Goal: Task Accomplishment & Management: Use online tool/utility

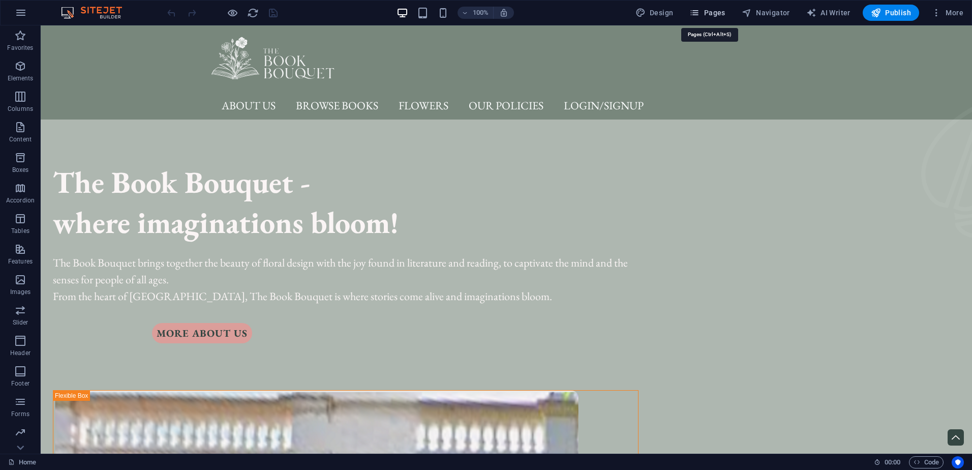
click at [717, 16] on span "Pages" at bounding box center [707, 13] width 36 height 10
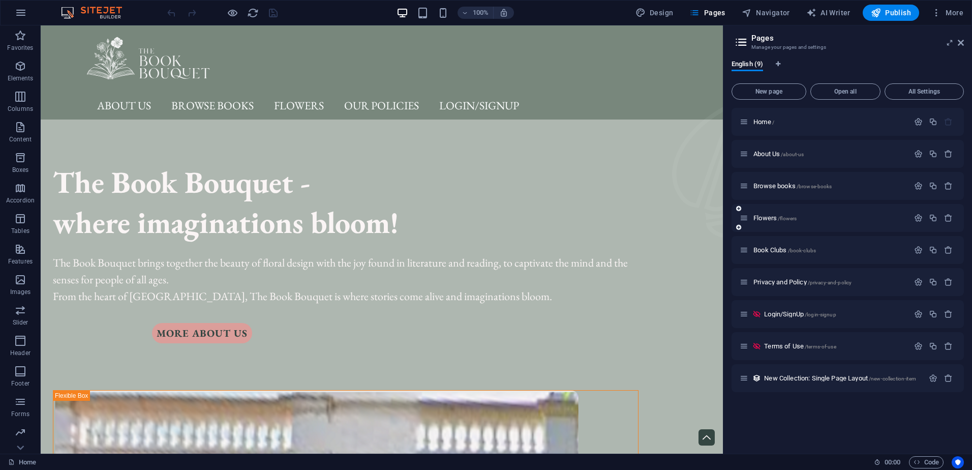
click at [817, 224] on div "Flowers /flowers" at bounding box center [848, 218] width 232 height 28
click at [758, 217] on span "Flowers /flowers" at bounding box center [774, 218] width 43 height 8
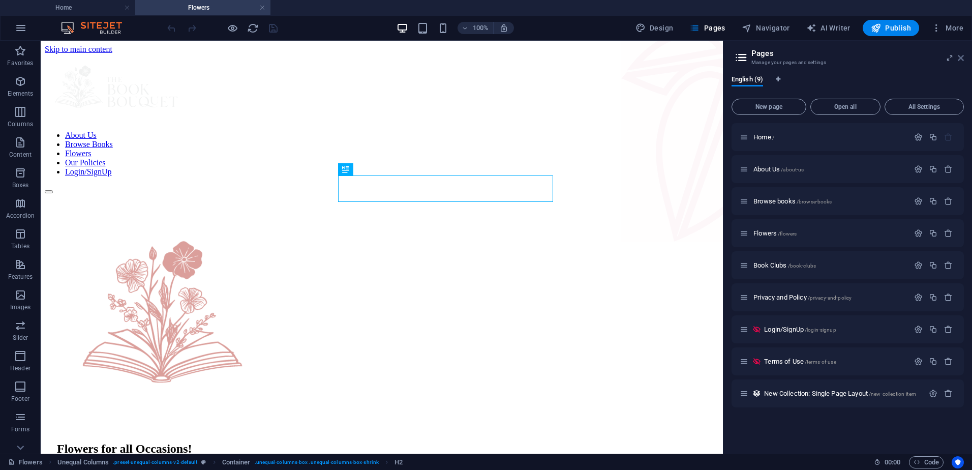
drag, startPoint x: 959, startPoint y: 56, endPoint x: 919, endPoint y: 15, distance: 57.9
click at [959, 56] on icon at bounding box center [961, 58] width 6 height 8
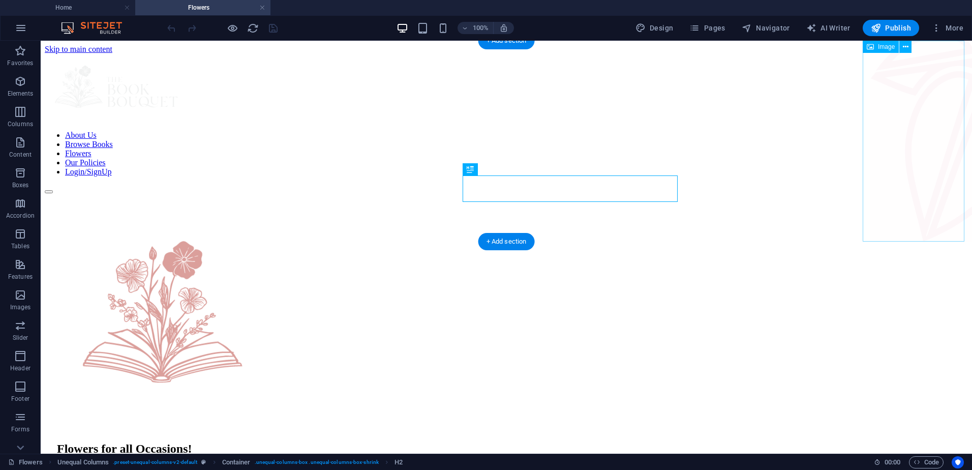
click at [872, 195] on figure at bounding box center [921, 142] width 102 height 203
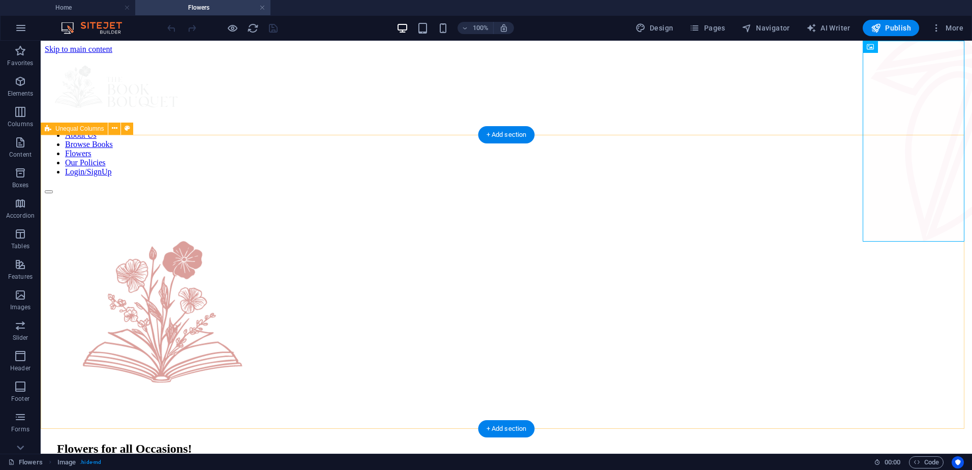
click at [714, 194] on div "Flowers for all Occasions! Services include: 💐 Custom Book Bouquets: Choose gen…" at bounding box center [506, 397] width 923 height 407
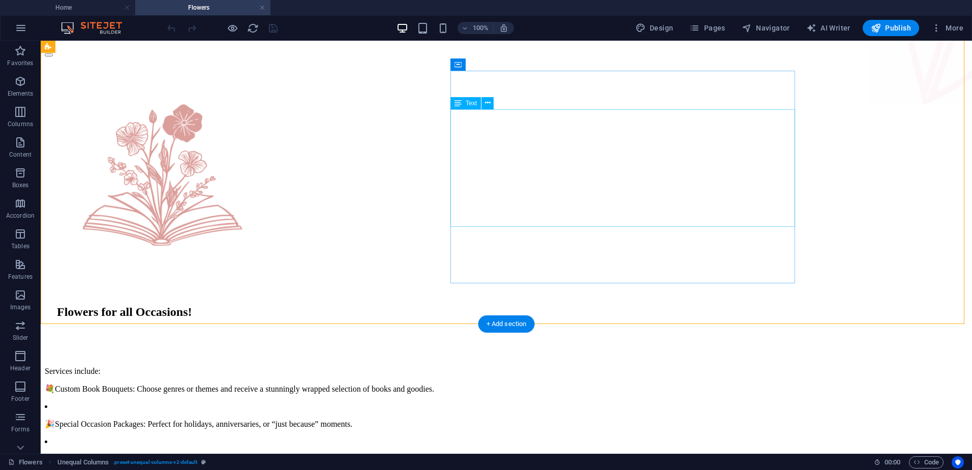
scroll to position [153, 0]
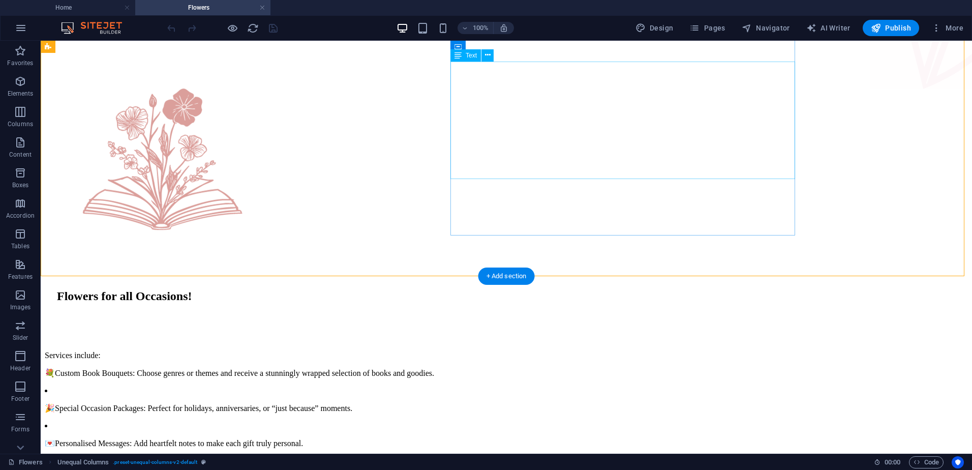
click at [630, 333] on div "Services include: 💐 Custom Book Bouquets: Choose genres or themes and receive a…" at bounding box center [506, 390] width 923 height 114
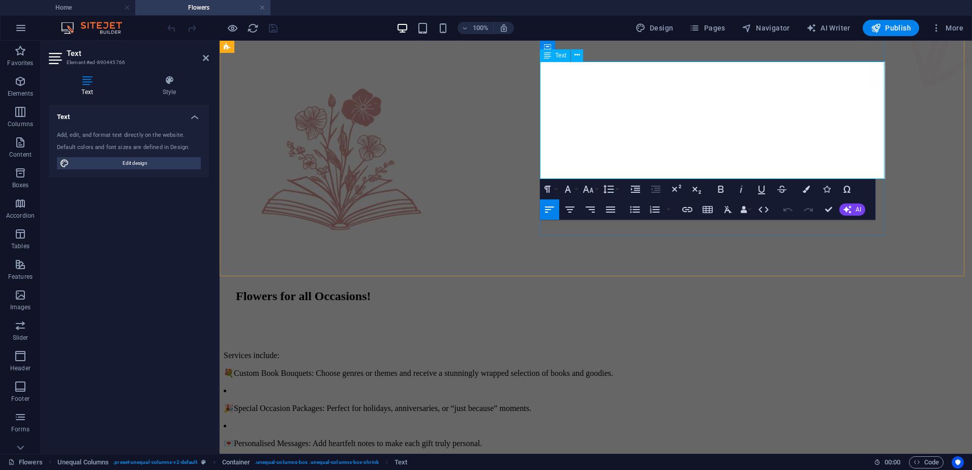
click at [687, 368] on p "💐 Custom Book Bouquets: Choose genres or themes and receive a stunningly wrappe…" at bounding box center [596, 373] width 744 height 10
click at [946, 125] on div "Flowers for all Occasions! Services include: 💐 Custom Book Bouquets: Choose gen…" at bounding box center [596, 244] width 744 height 407
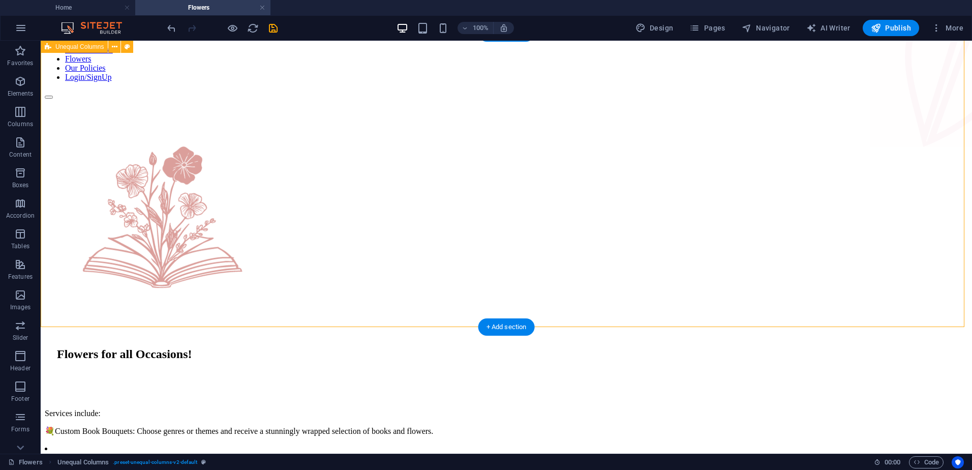
scroll to position [102, 0]
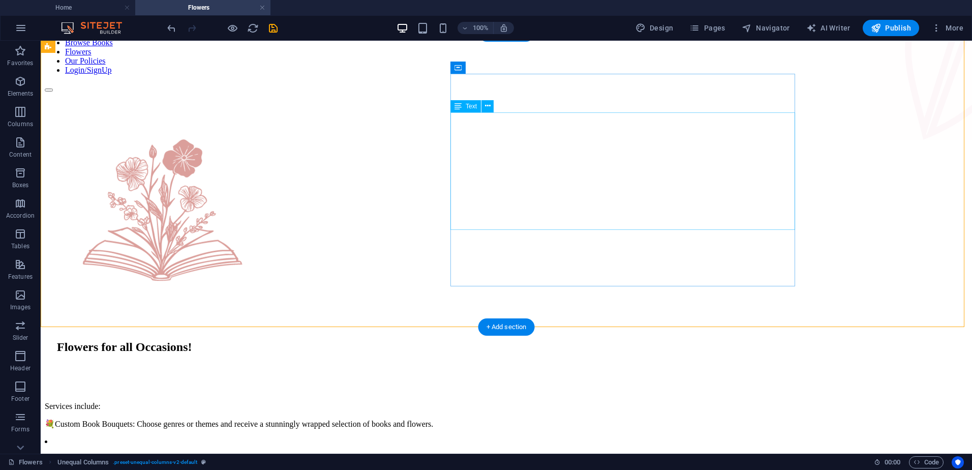
drag, startPoint x: 489, startPoint y: 157, endPoint x: 484, endPoint y: 151, distance: 6.8
click at [489, 384] on div "Services include: 💐 Custom Book Bouquets: Choose genres or themes and receive a…" at bounding box center [506, 441] width 923 height 114
drag, startPoint x: 484, startPoint y: 151, endPoint x: 474, endPoint y: 147, distance: 11.0
click at [480, 384] on div "Services include: 💐 Custom Book Bouquets: Choose genres or themes and receive a…" at bounding box center [506, 441] width 923 height 114
click at [479, 384] on div "Services include: 💐 Custom Book Bouquets: Choose genres or themes and receive a…" at bounding box center [506, 441] width 923 height 114
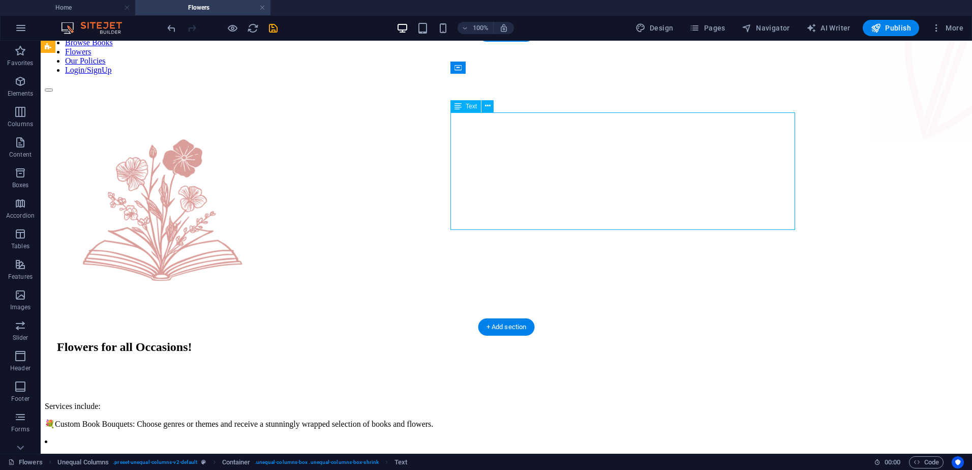
drag, startPoint x: 479, startPoint y: 154, endPoint x: 300, endPoint y: 154, distance: 178.4
click at [479, 384] on div "Services include: 💐 Custom Book Bouquets: Choose genres or themes and receive a…" at bounding box center [506, 441] width 923 height 114
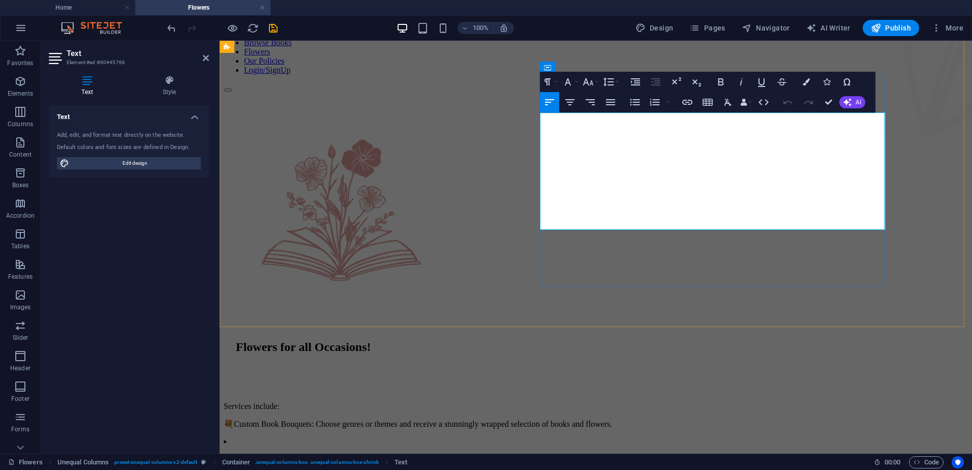
click at [580, 419] on p "💐 Custom Book Bouquets: Choose genres or themes and receive a stunningly wrappe…" at bounding box center [596, 424] width 744 height 10
click at [579, 419] on p "💐 Custom Book Bouquets: Choose genres or themes and receive a stunningly wrappe…" at bounding box center [596, 424] width 744 height 10
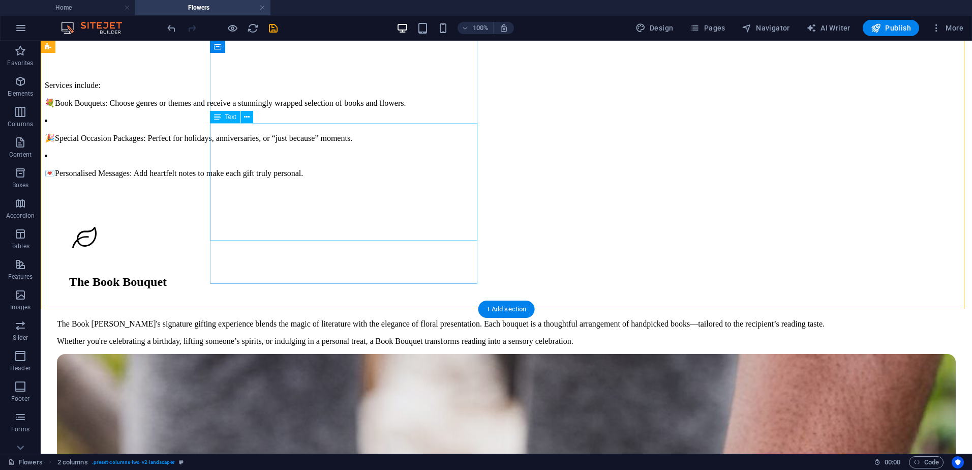
scroll to position [407, 0]
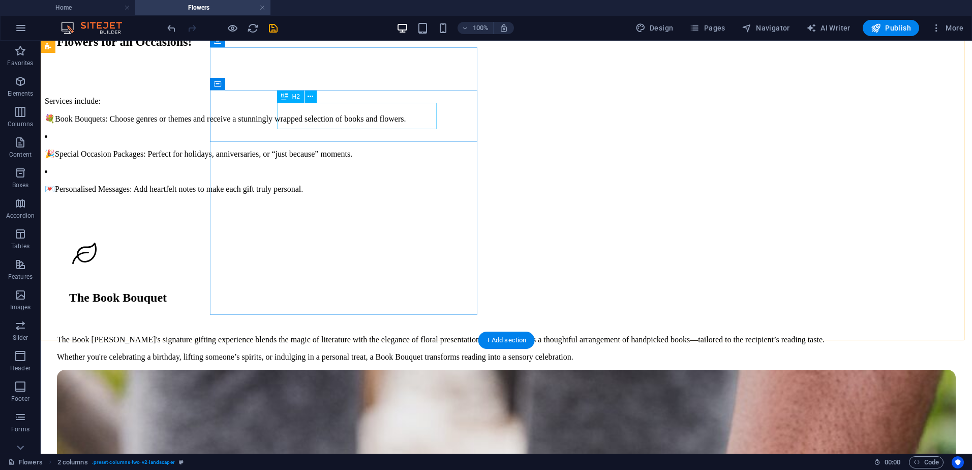
click at [305, 291] on div "The Book Bouquet" at bounding box center [512, 298] width 887 height 14
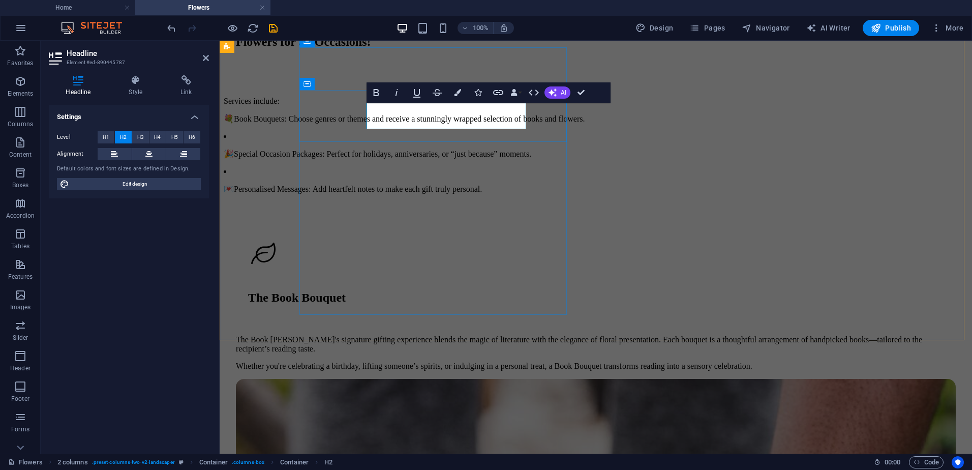
click at [399, 291] on h2 "The Book Bouquet" at bounding box center [602, 298] width 708 height 14
click at [526, 291] on h2 "The Book Bouquet" at bounding box center [602, 298] width 708 height 14
click at [522, 291] on h2 "The Book Bouquet" at bounding box center [602, 298] width 708 height 14
click at [519, 94] on button "Data Bindings" at bounding box center [516, 92] width 14 height 20
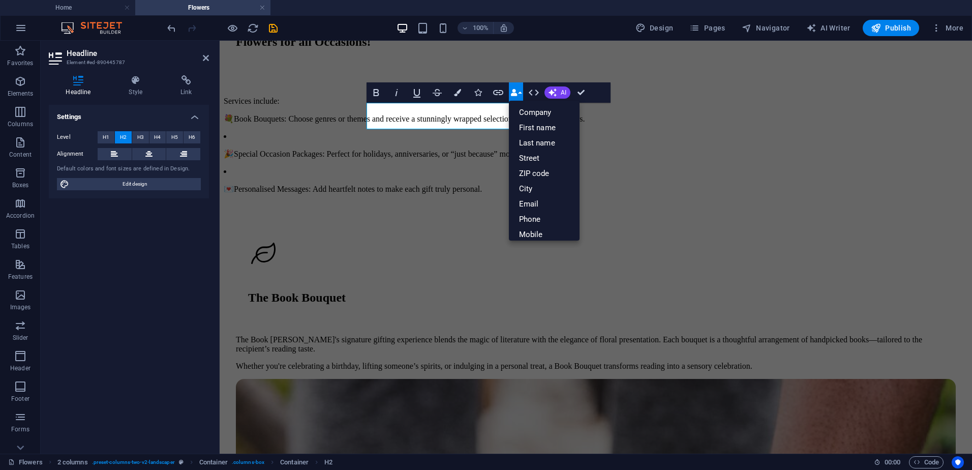
click at [519, 94] on button "Data Bindings" at bounding box center [516, 92] width 14 height 20
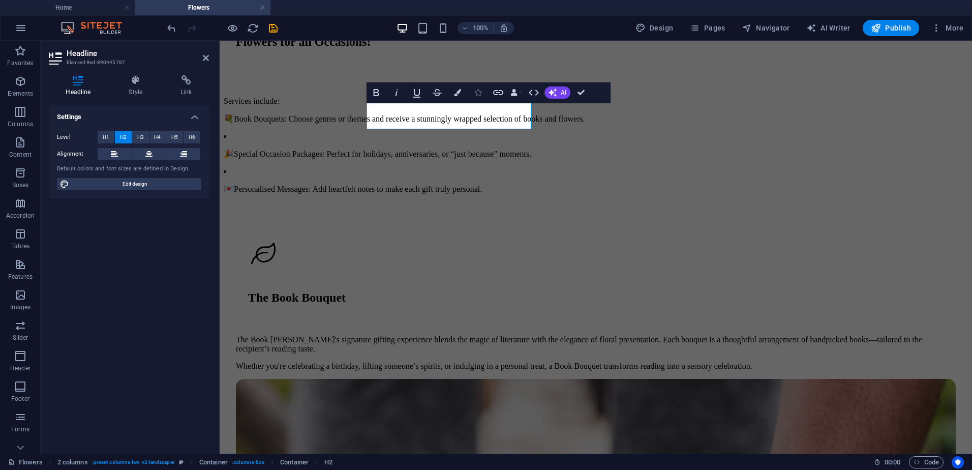
click at [481, 93] on icon "button" at bounding box center [477, 92] width 7 height 7
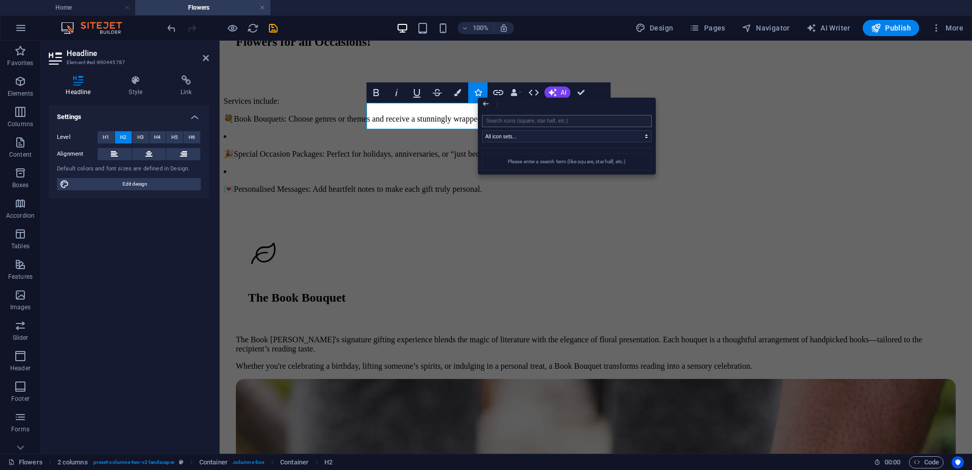
click at [501, 119] on input "search" at bounding box center [567, 121] width 170 height 12
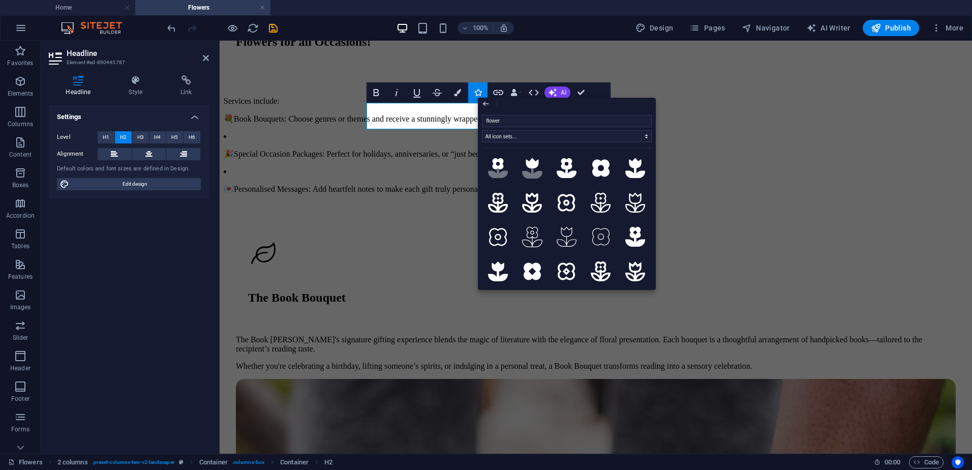
scroll to position [0, 0]
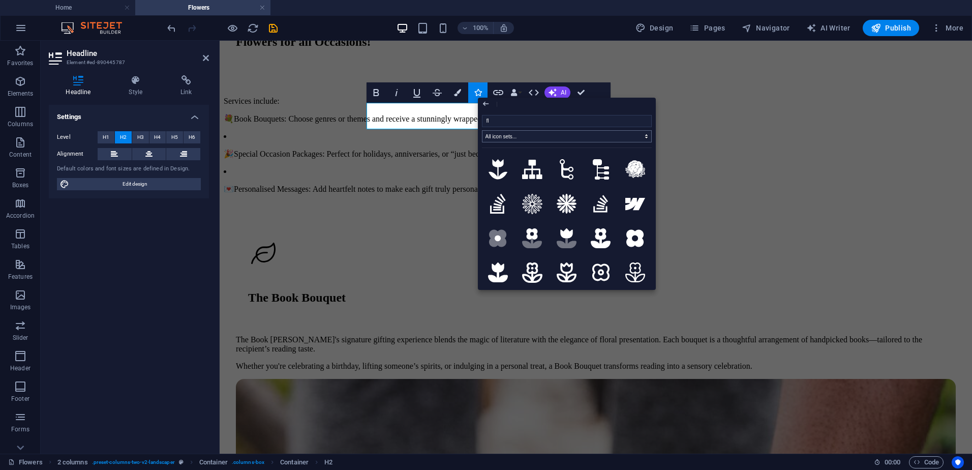
type input "f"
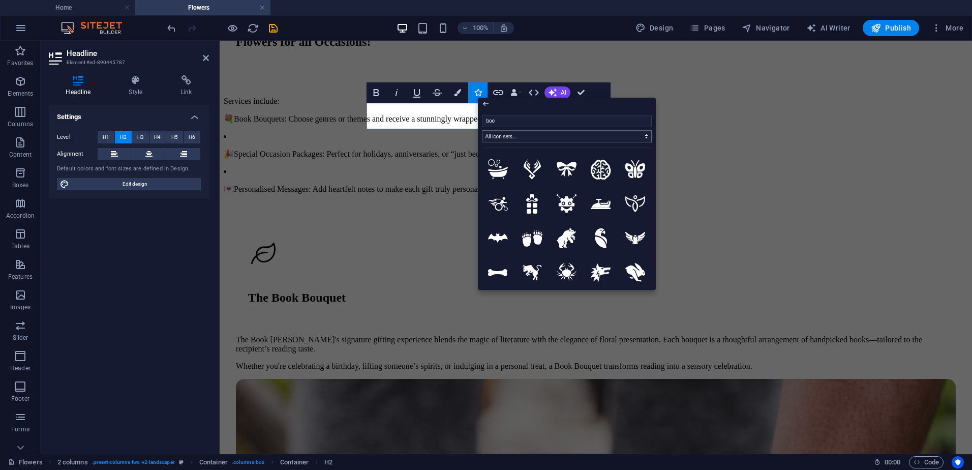
type input "book"
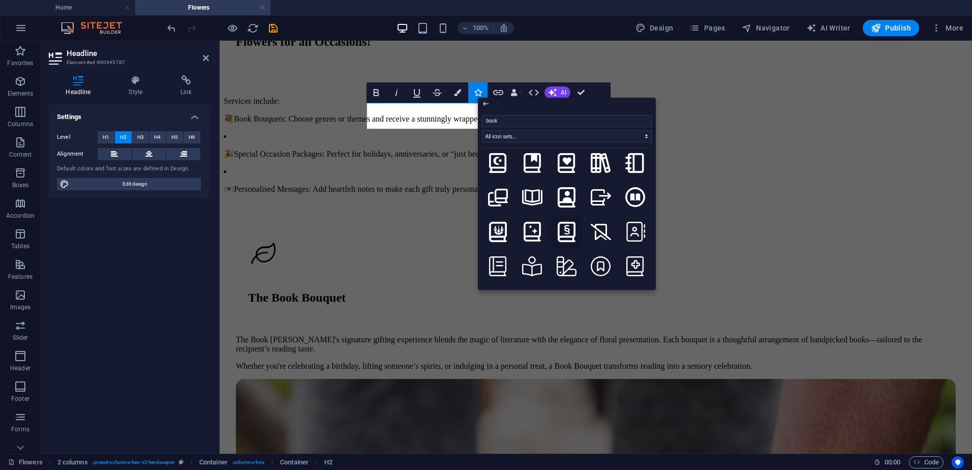
scroll to position [712, 0]
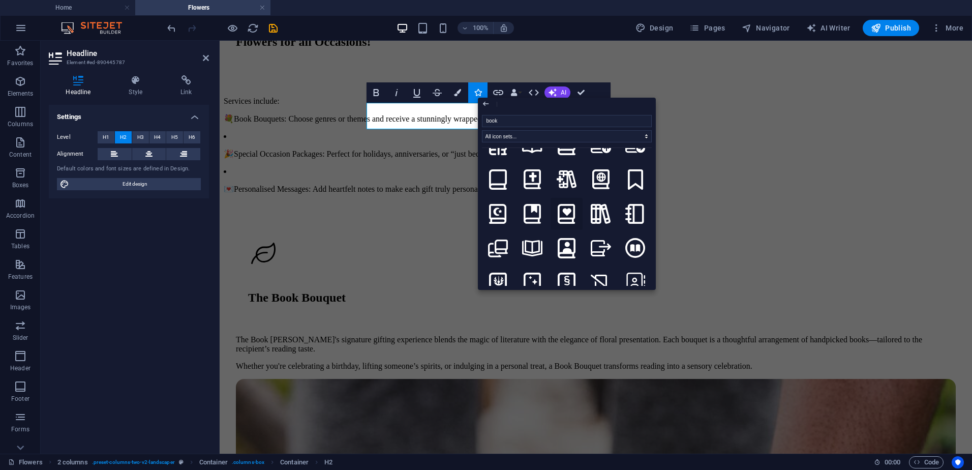
click at [565, 204] on icon at bounding box center [567, 214] width 18 height 20
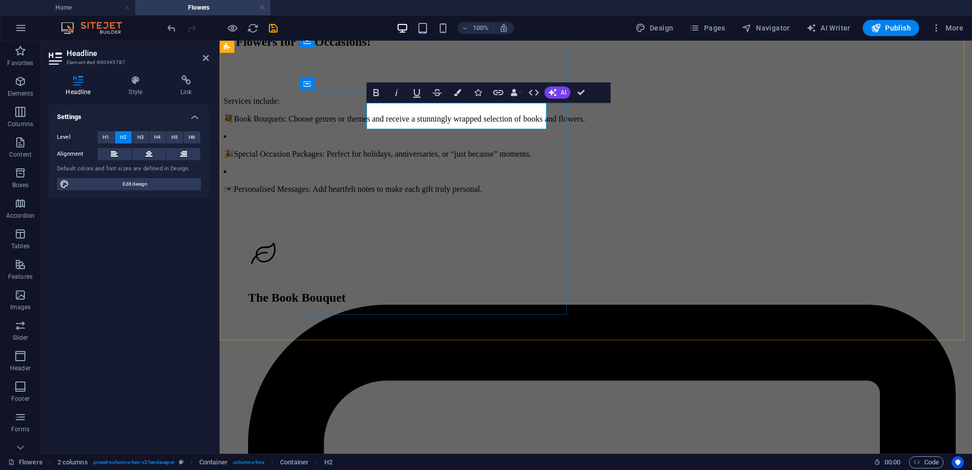
click at [472, 93] on button "Icons" at bounding box center [477, 92] width 19 height 20
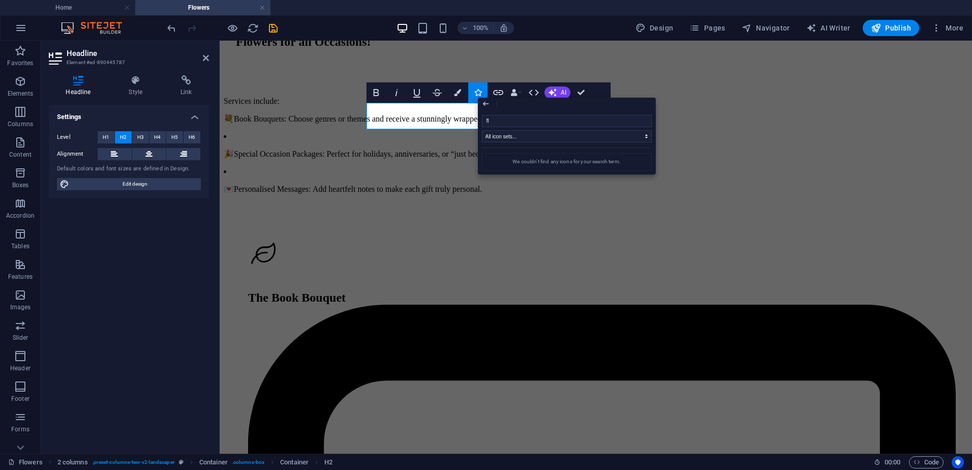
type input "f"
type input "b"
type input "d"
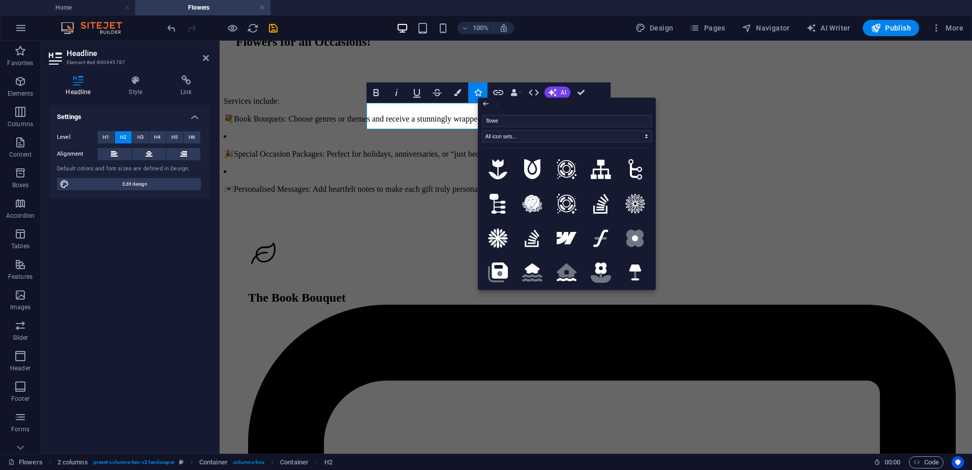
type input "flower"
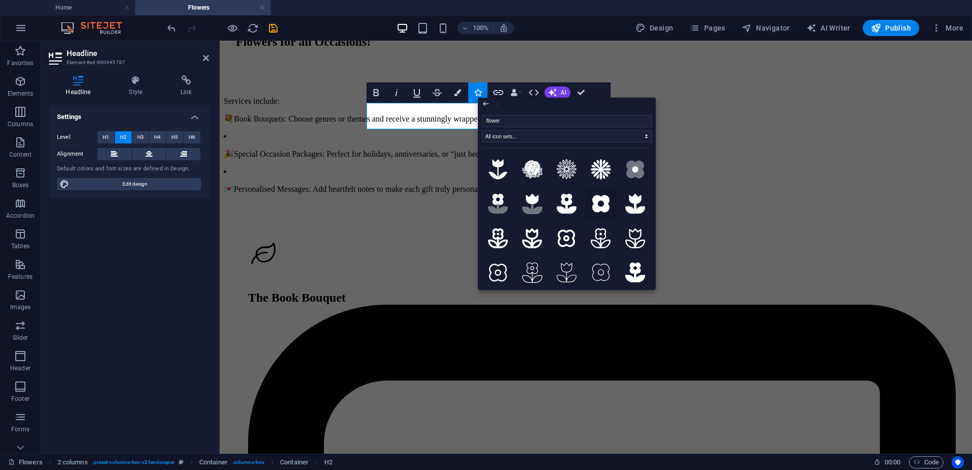
scroll to position [51, 0]
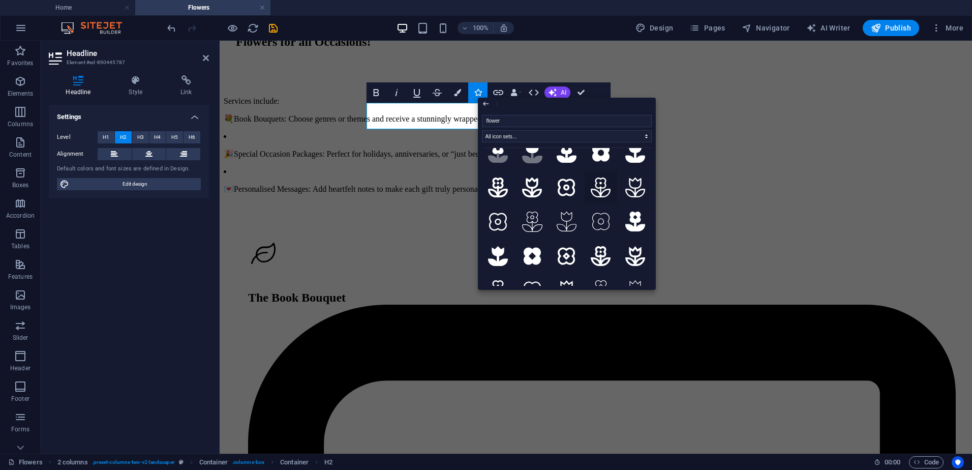
click at [602, 188] on icon at bounding box center [601, 187] width 20 height 20
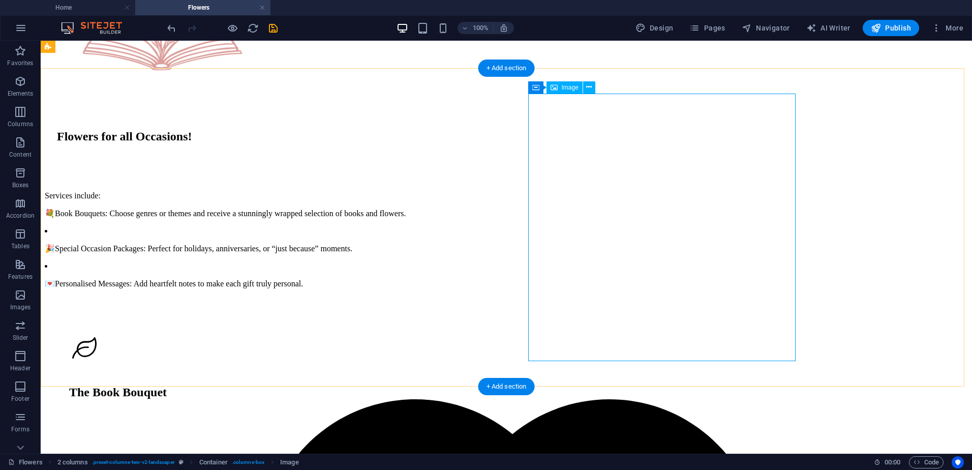
scroll to position [305, 0]
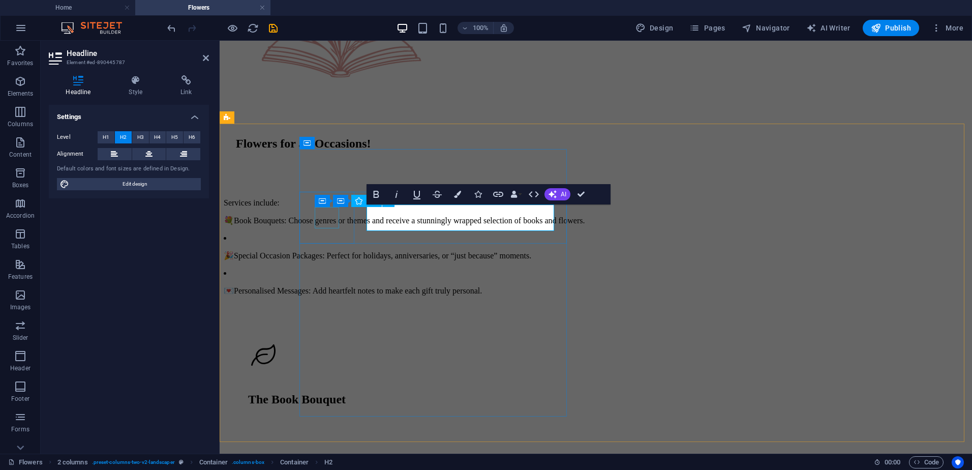
click at [323, 344] on figure at bounding box center [595, 355] width 689 height 23
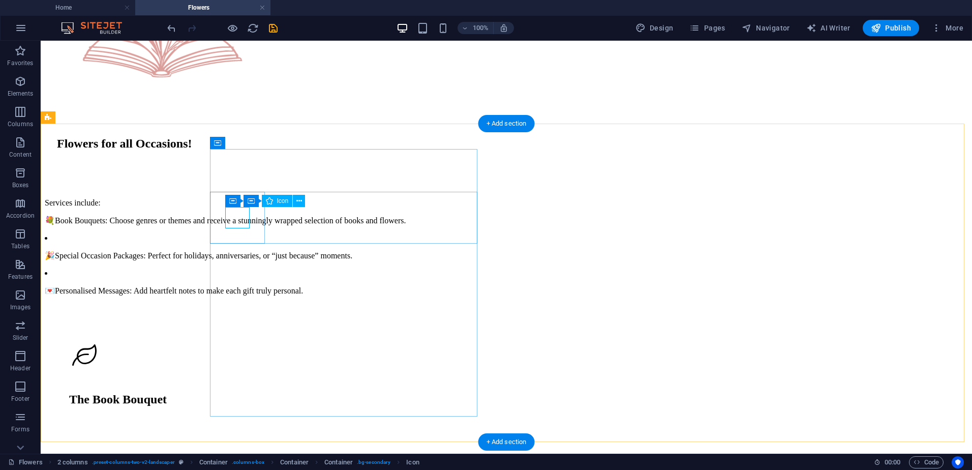
click at [236, 344] on figure at bounding box center [506, 355] width 868 height 23
click at [237, 344] on figure at bounding box center [506, 355] width 868 height 23
select select "xMidYMid"
select select "px"
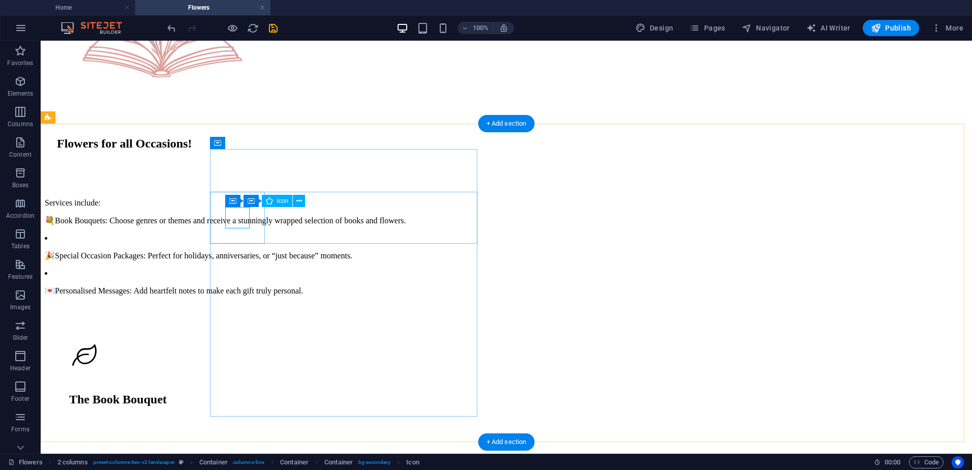
select select "px"
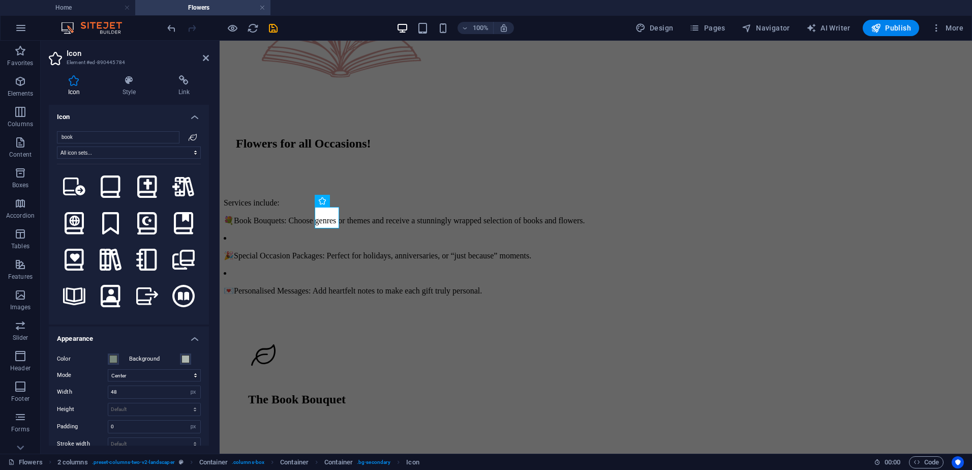
scroll to position [966, 0]
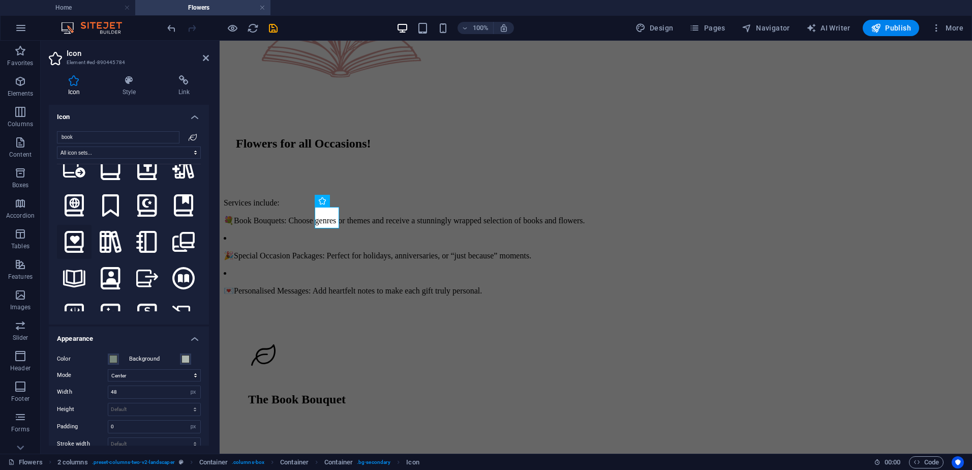
type input "book"
click at [75, 231] on icon at bounding box center [74, 242] width 19 height 22
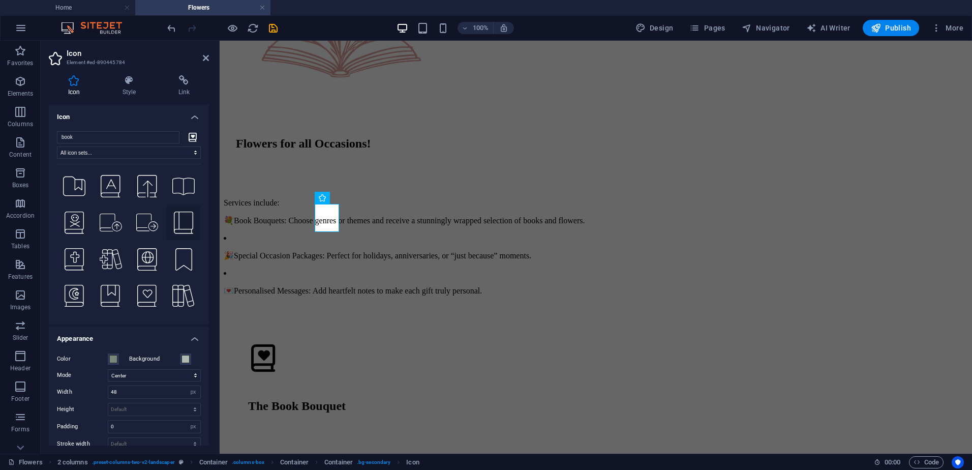
scroll to position [1525, 0]
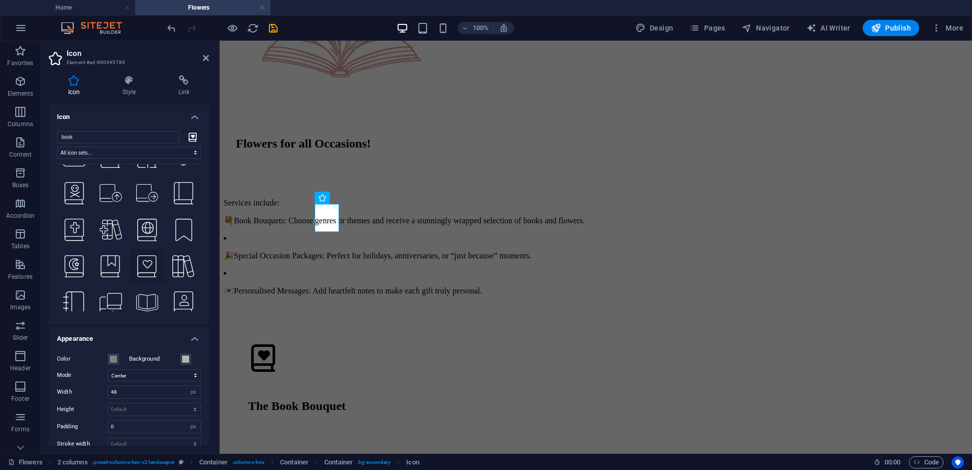
click at [142, 255] on icon at bounding box center [146, 266] width 19 height 22
click at [147, 256] on icon at bounding box center [146, 267] width 19 height 22
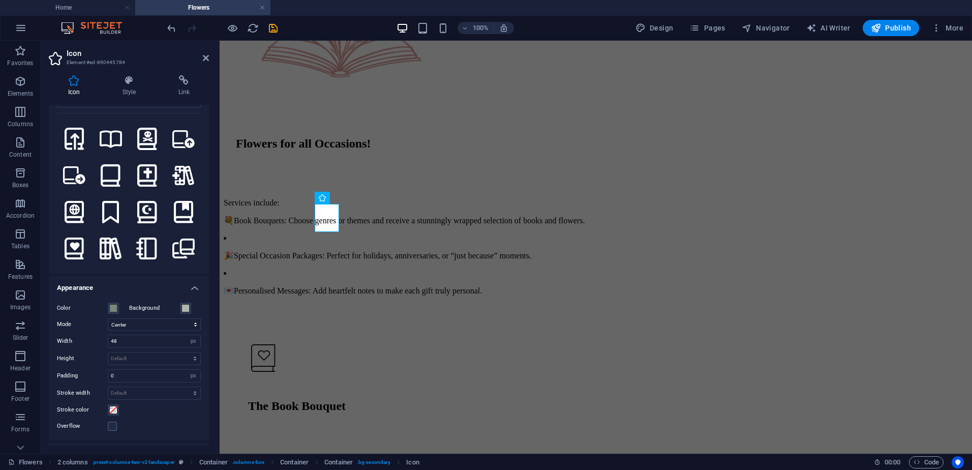
scroll to position [898, 0]
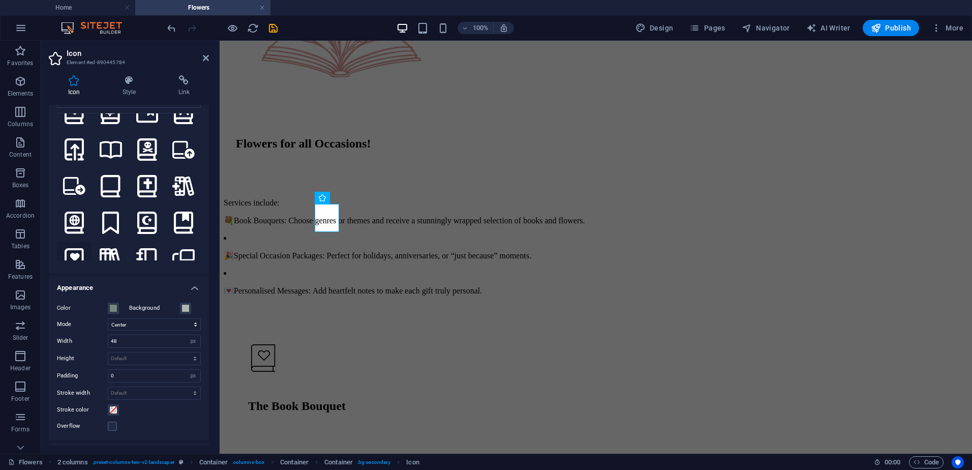
click at [72, 248] on icon at bounding box center [74, 259] width 19 height 22
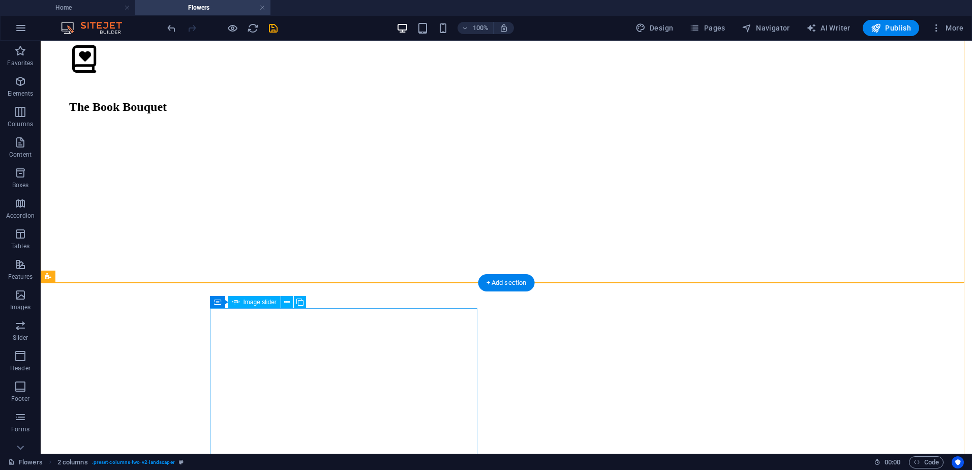
scroll to position [610, 0]
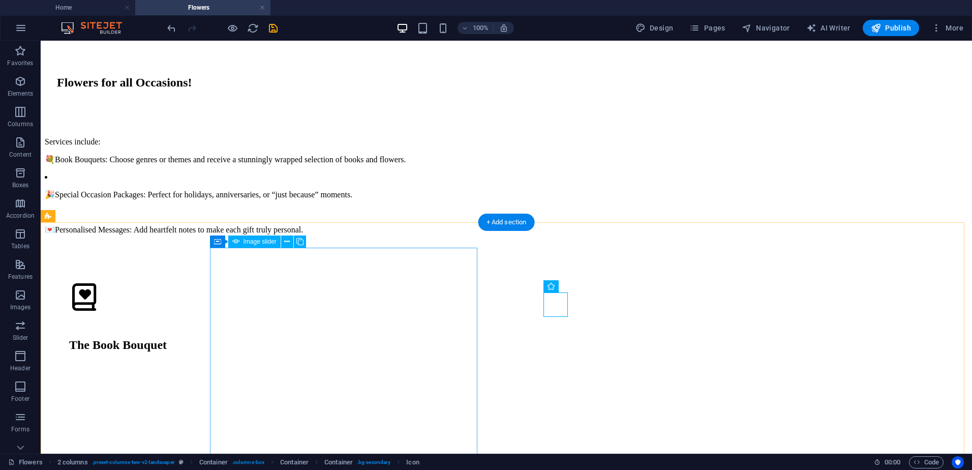
scroll to position [356, 0]
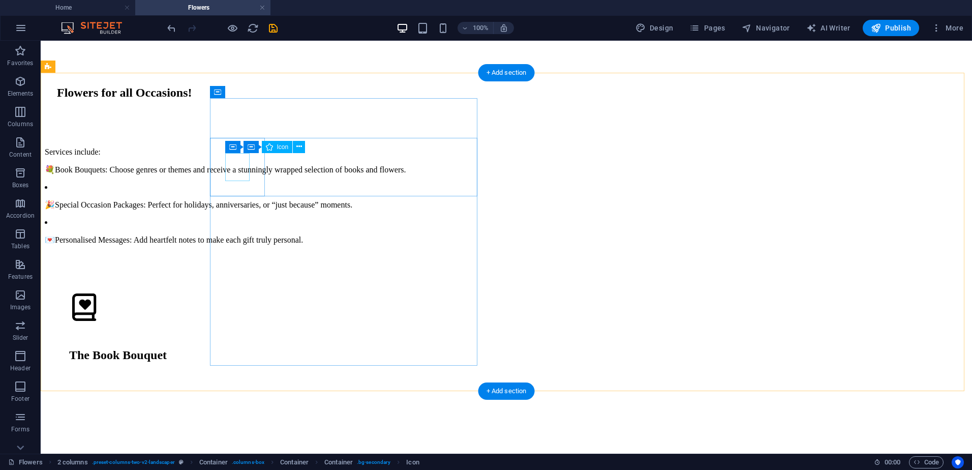
click at [234, 293] on figure at bounding box center [506, 308] width 868 height 30
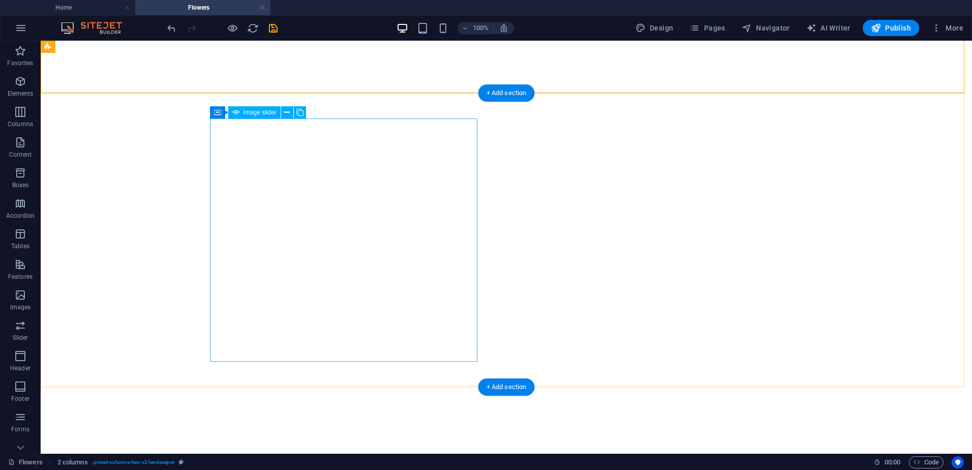
scroll to position [610, 0]
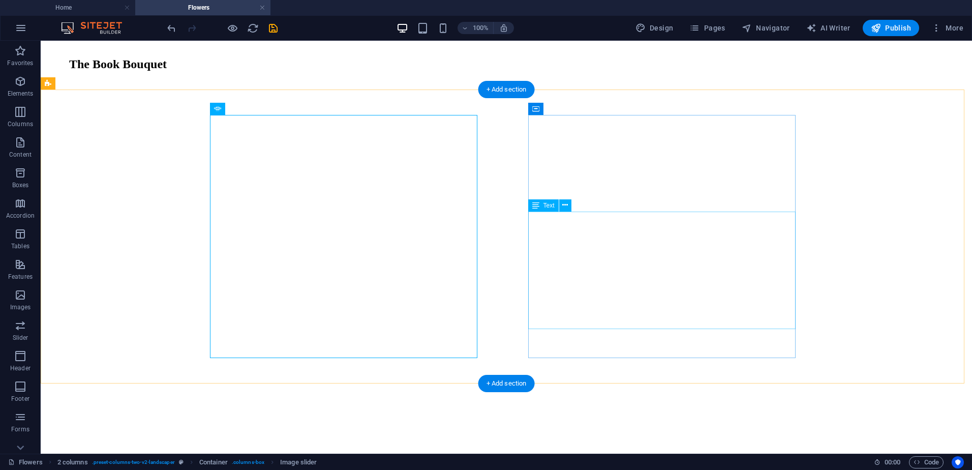
scroll to position [661, 0]
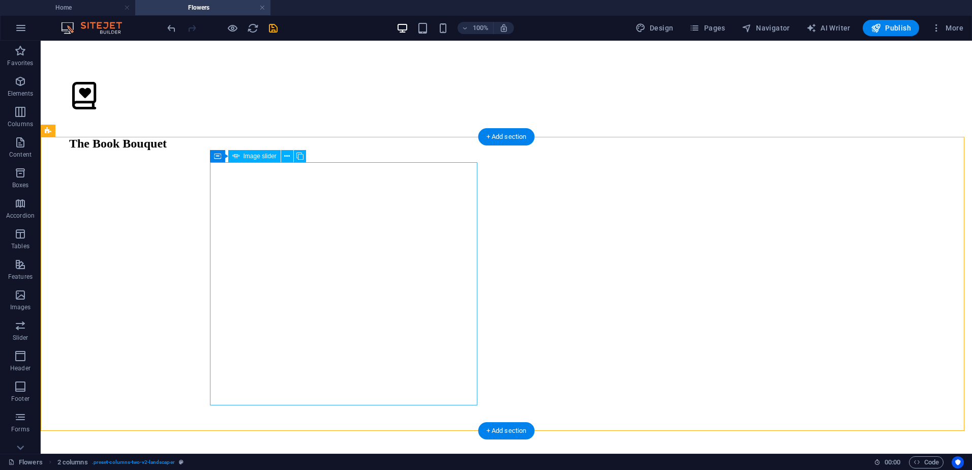
scroll to position [610, 0]
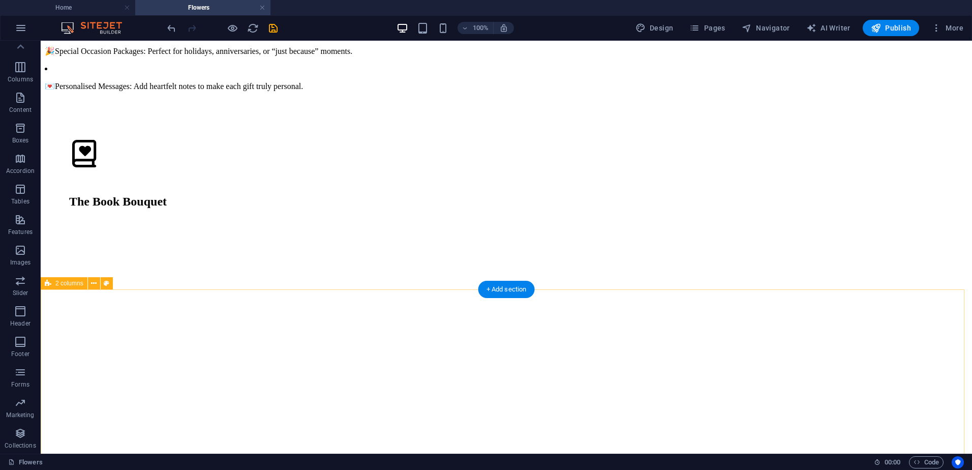
scroll to position [661, 0]
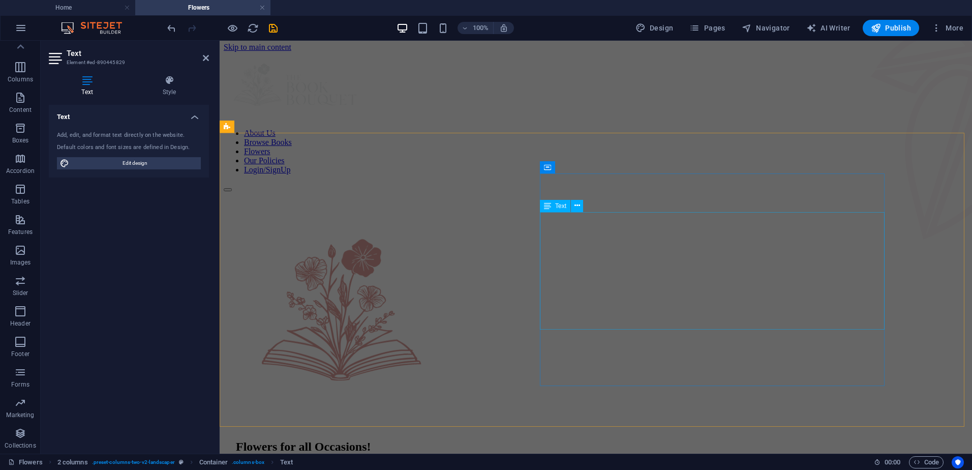
scroll to position [0, 0]
click at [245, 285] on div "Flowers for all Occasions! Services include: 💐 Book Bouquets: Choose genres or …" at bounding box center [596, 397] width 744 height 407
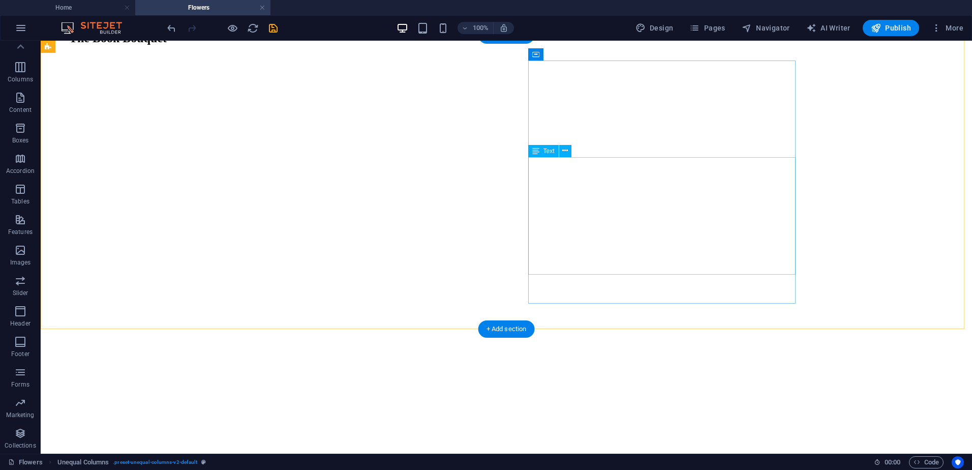
scroll to position [712, 0]
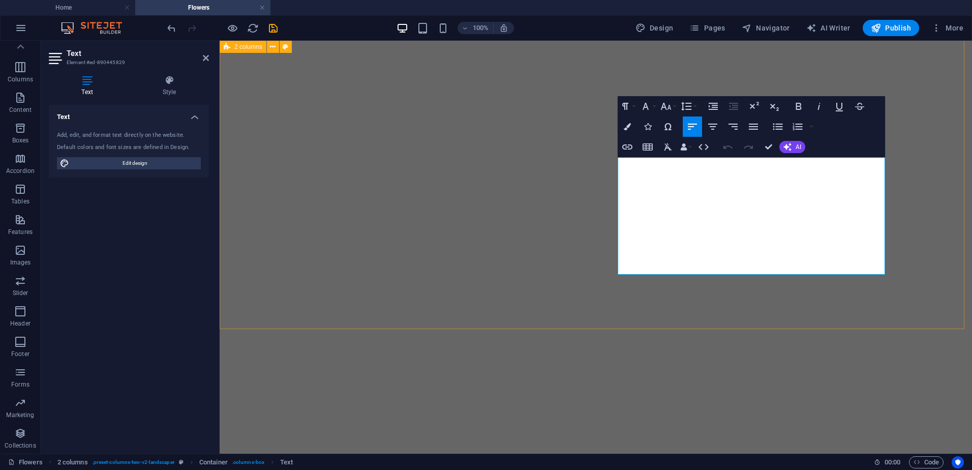
drag, startPoint x: 826, startPoint y: 263, endPoint x: 616, endPoint y: 158, distance: 235.1
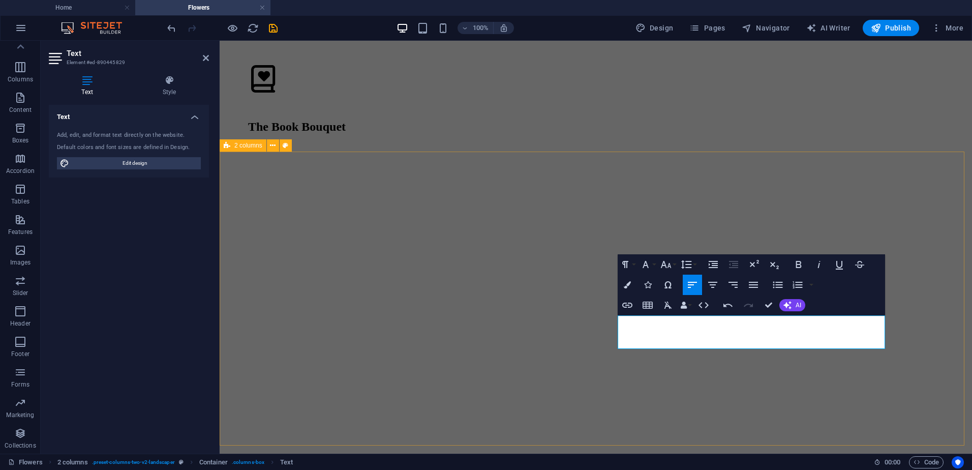
scroll to position [601, 0]
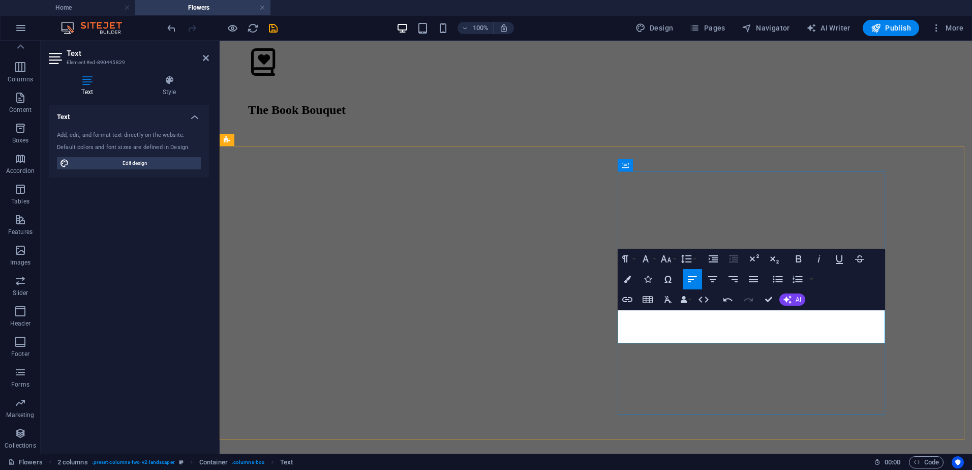
drag, startPoint x: 697, startPoint y: 333, endPoint x: 618, endPoint y: 316, distance: 80.8
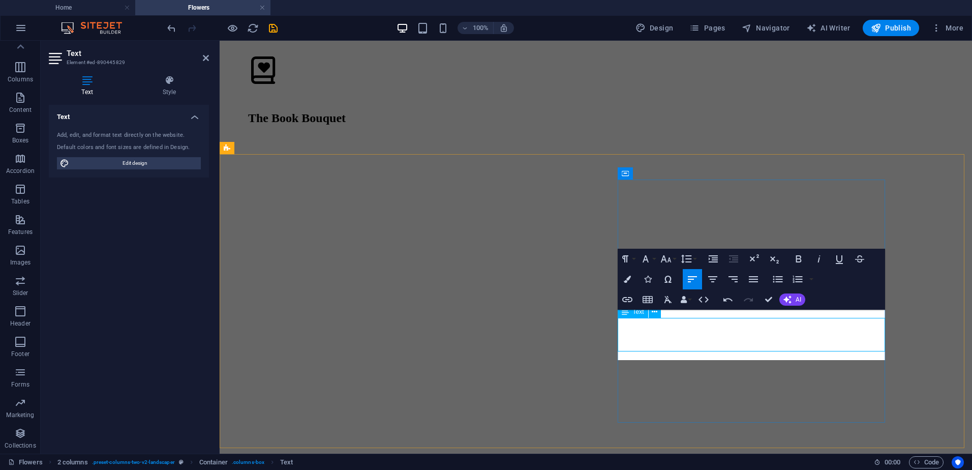
scroll to position [584, 0]
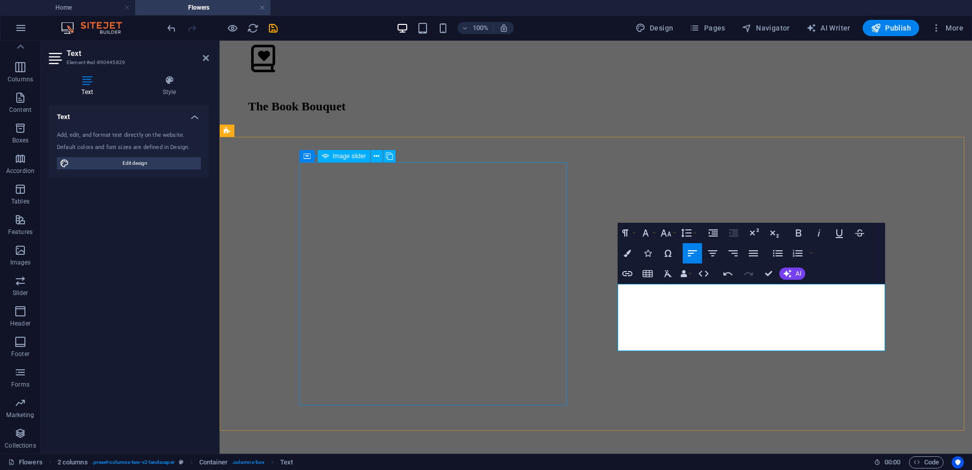
scroll to position [610, 0]
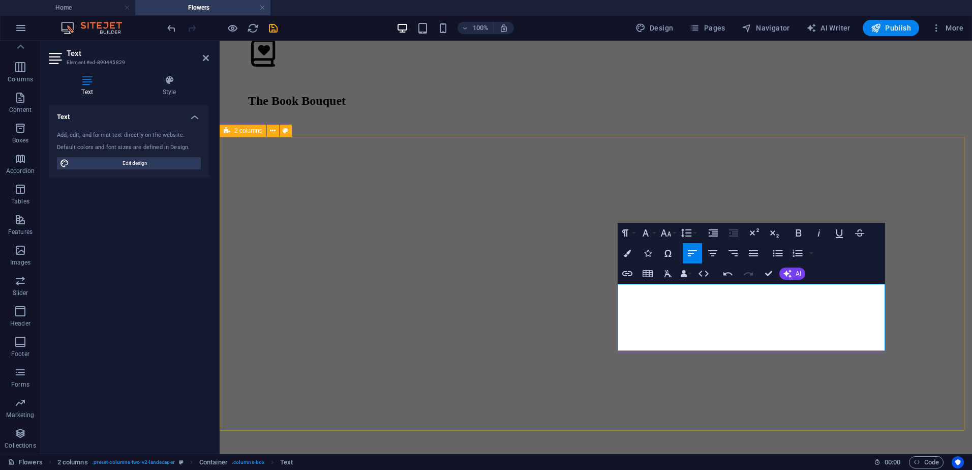
drag, startPoint x: 685, startPoint y: 335, endPoint x: 616, endPoint y: 317, distance: 71.5
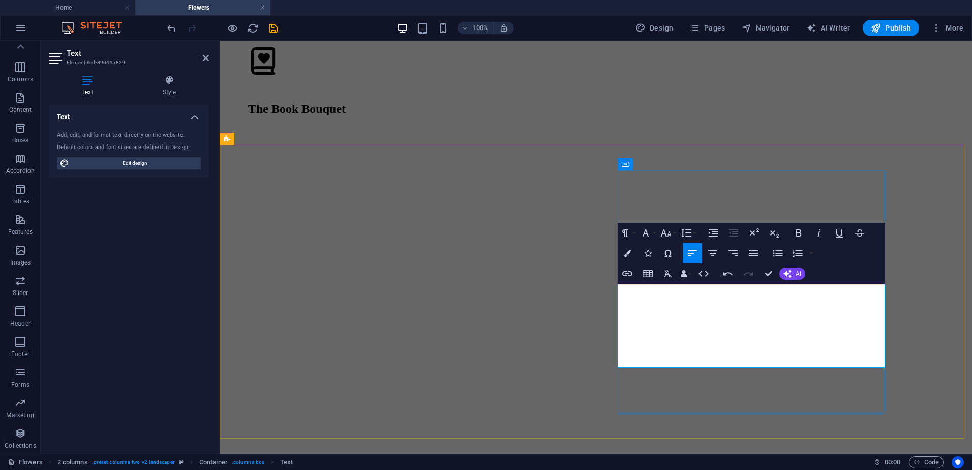
scroll to position [593, 0]
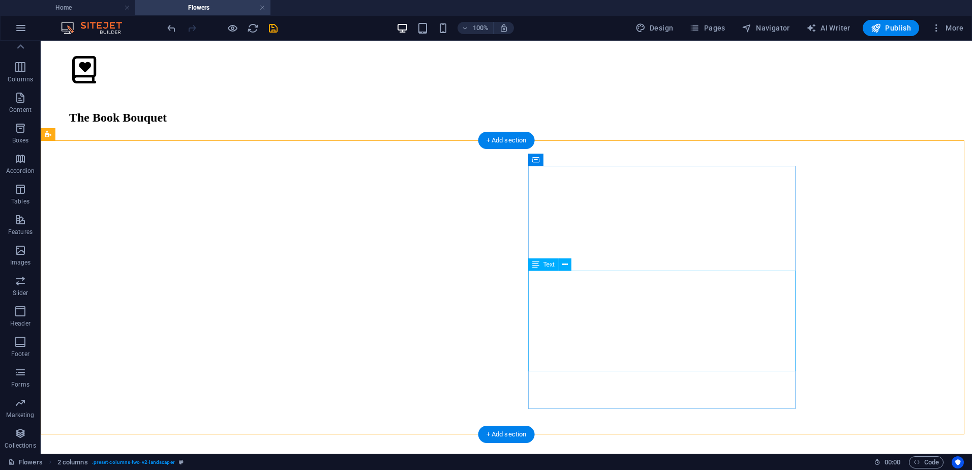
scroll to position [644, 0]
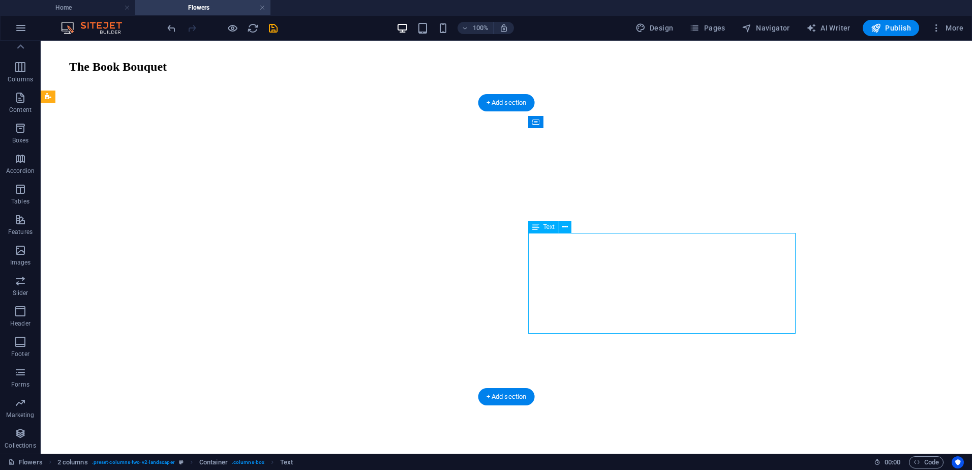
drag, startPoint x: 608, startPoint y: 272, endPoint x: 431, endPoint y: 272, distance: 177.4
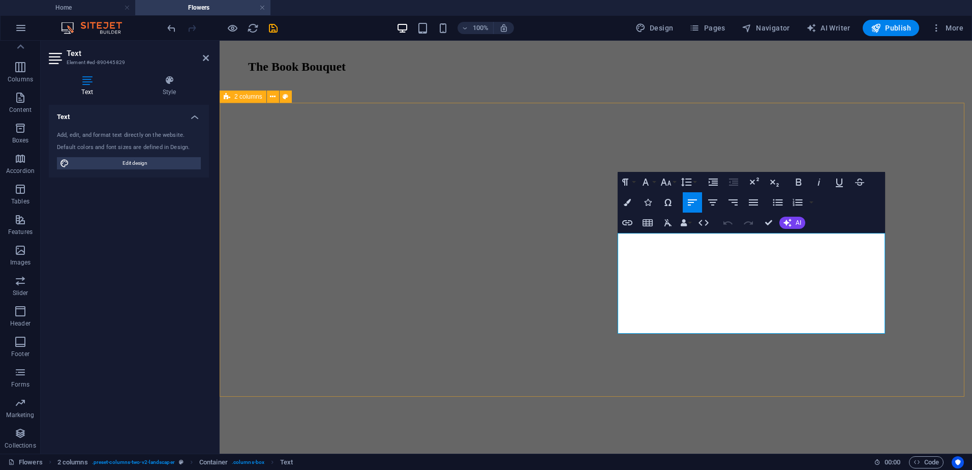
drag, startPoint x: 705, startPoint y: 273, endPoint x: 611, endPoint y: 238, distance: 100.9
click at [709, 205] on icon "button" at bounding box center [713, 202] width 12 height 12
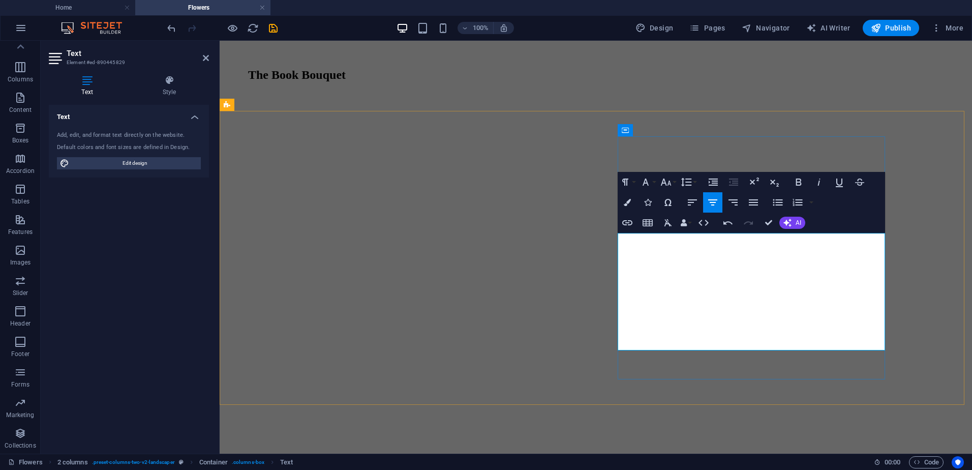
scroll to position [627, 0]
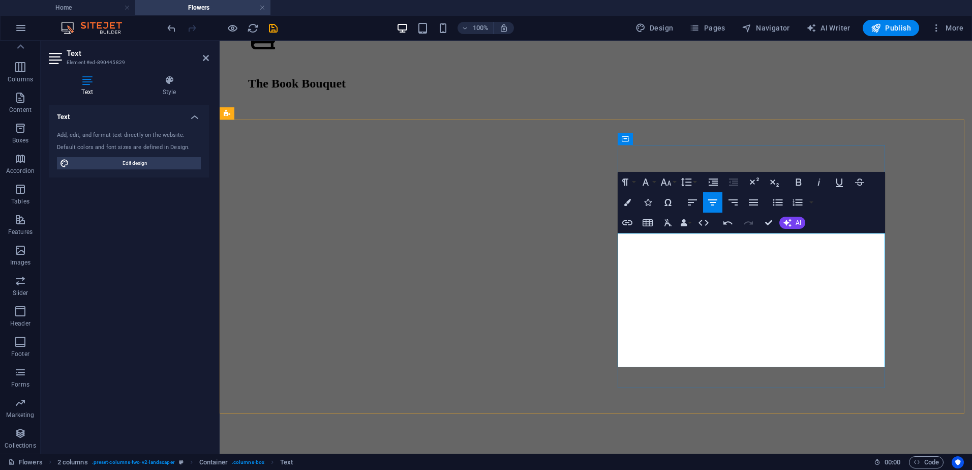
drag, startPoint x: 703, startPoint y: 358, endPoint x: 619, endPoint y: 341, distance: 85.7
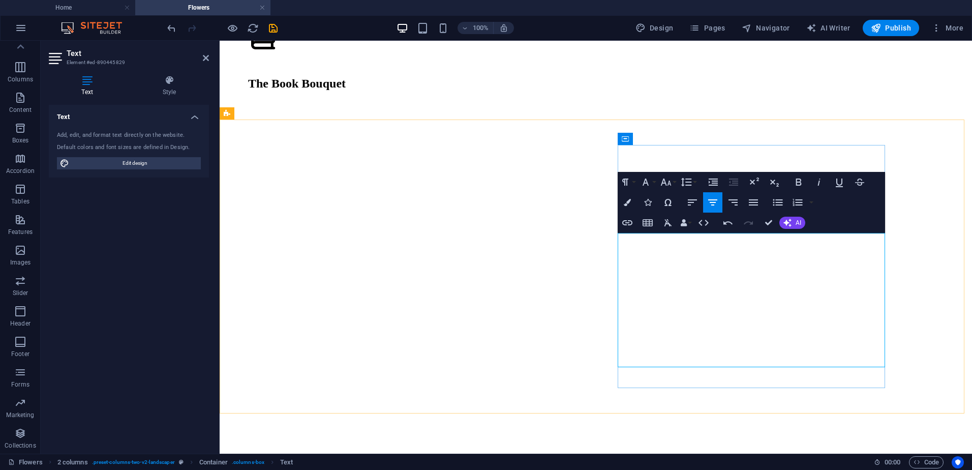
click at [696, 201] on icon "button" at bounding box center [692, 202] width 12 height 12
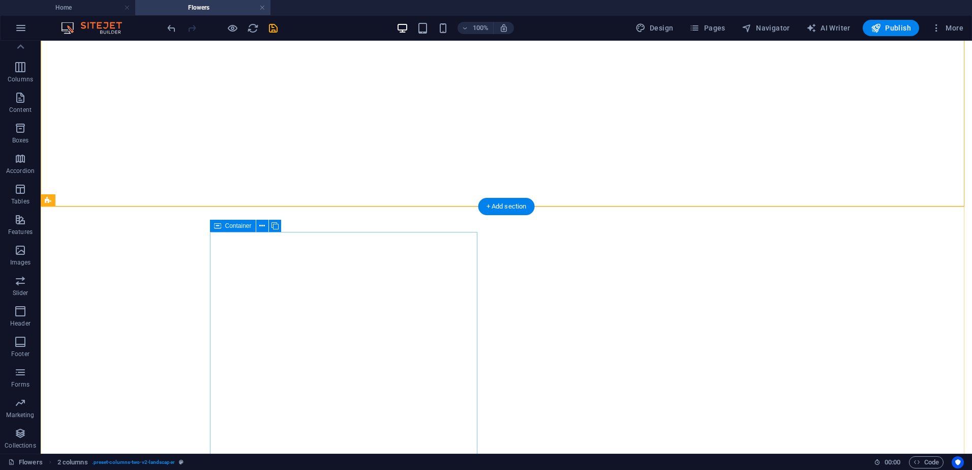
scroll to position [932, 0]
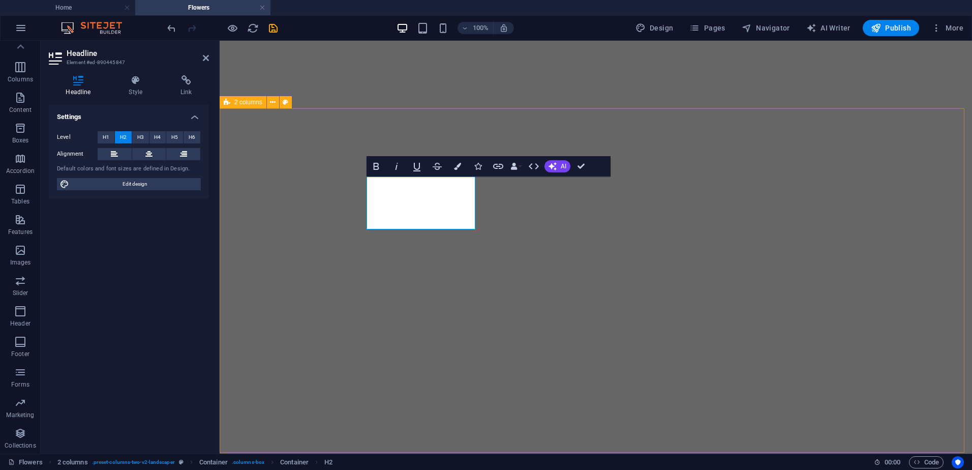
scroll to position [946, 0]
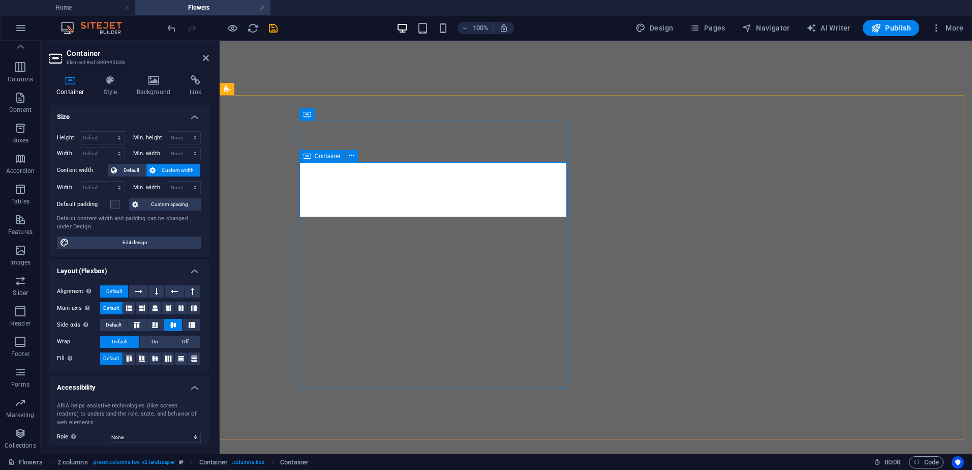
drag, startPoint x: 250, startPoint y: 213, endPoint x: 427, endPoint y: 211, distance: 177.4
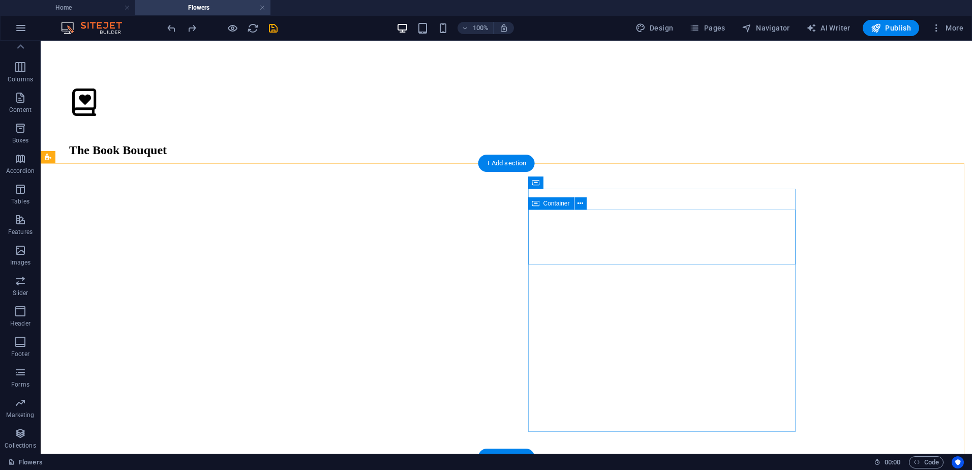
scroll to position [590, 0]
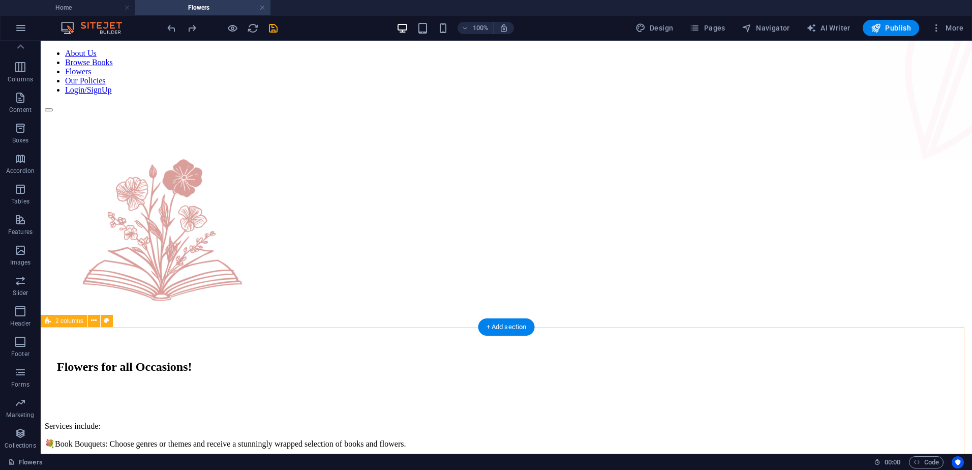
scroll to position [51, 0]
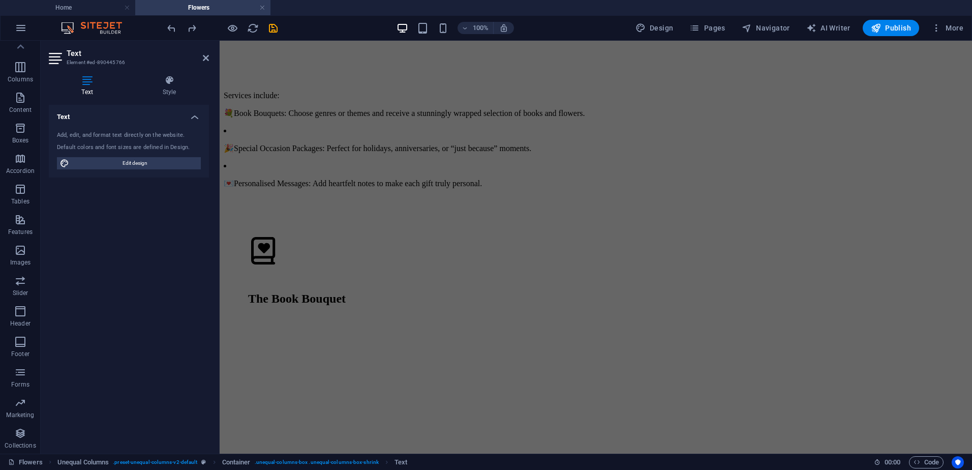
scroll to position [773, 0]
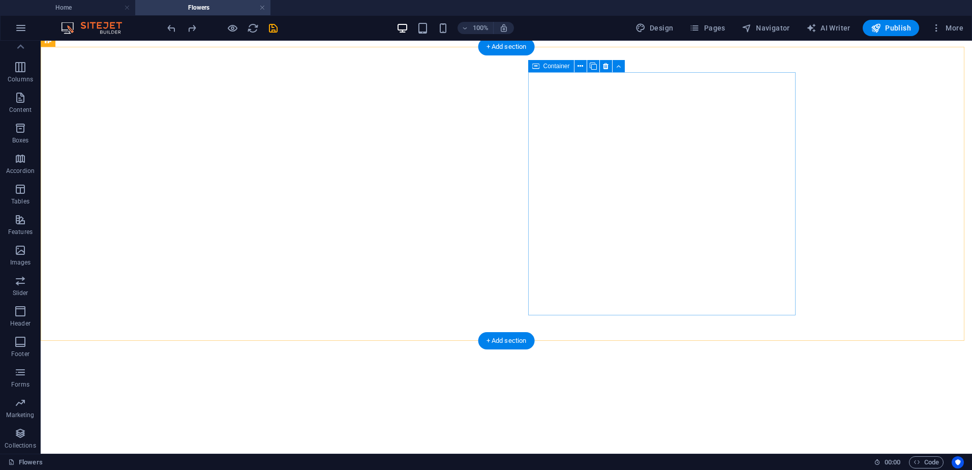
scroll to position [712, 0]
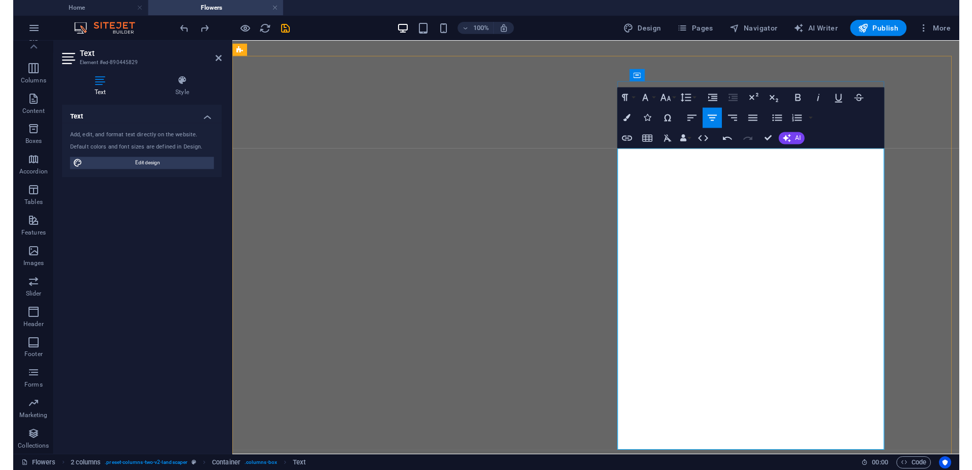
scroll to position [45, 0]
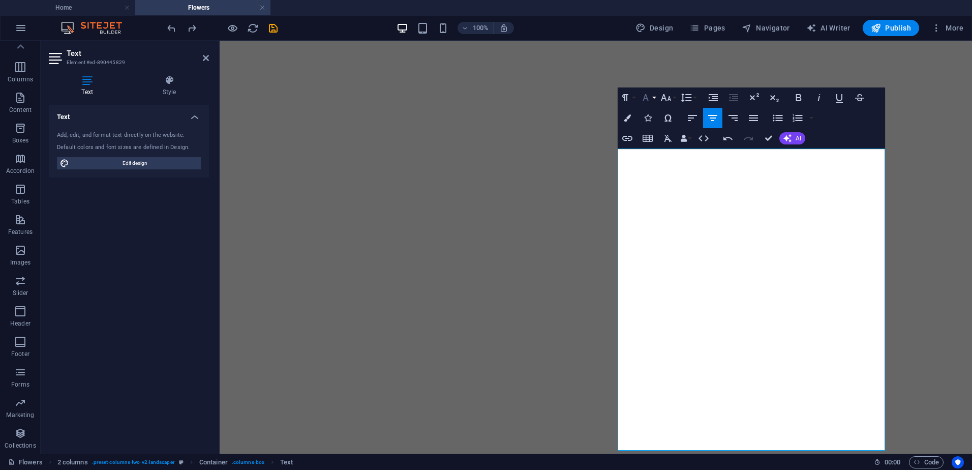
click at [645, 95] on icon "button" at bounding box center [646, 97] width 6 height 7
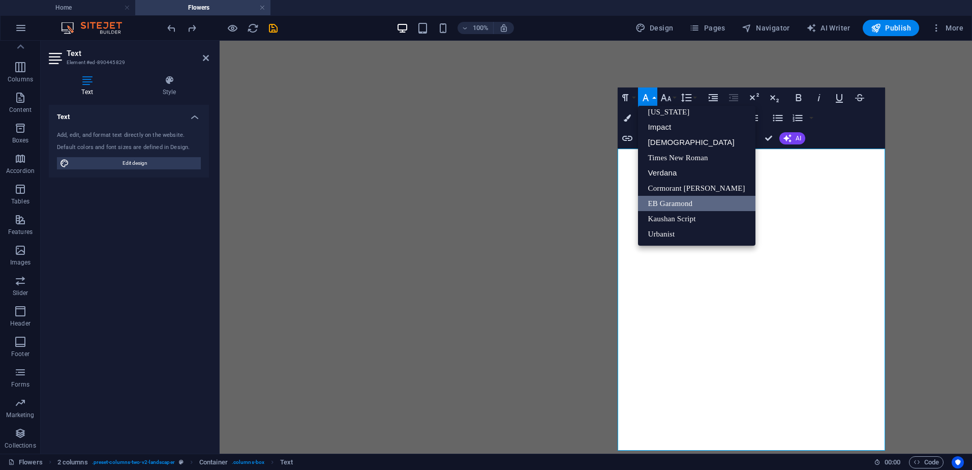
scroll to position [21, 0]
click at [651, 95] on icon "button" at bounding box center [646, 98] width 12 height 12
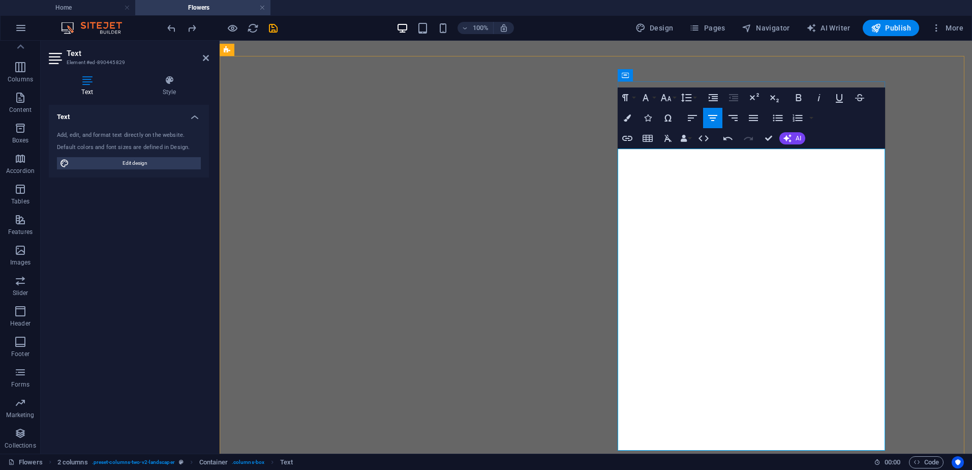
click at [97, 83] on icon at bounding box center [87, 80] width 77 height 10
drag, startPoint x: 125, startPoint y: 165, endPoint x: 460, endPoint y: 265, distance: 349.5
click at [125, 165] on span "Edit design" at bounding box center [135, 163] width 126 height 12
select select "px"
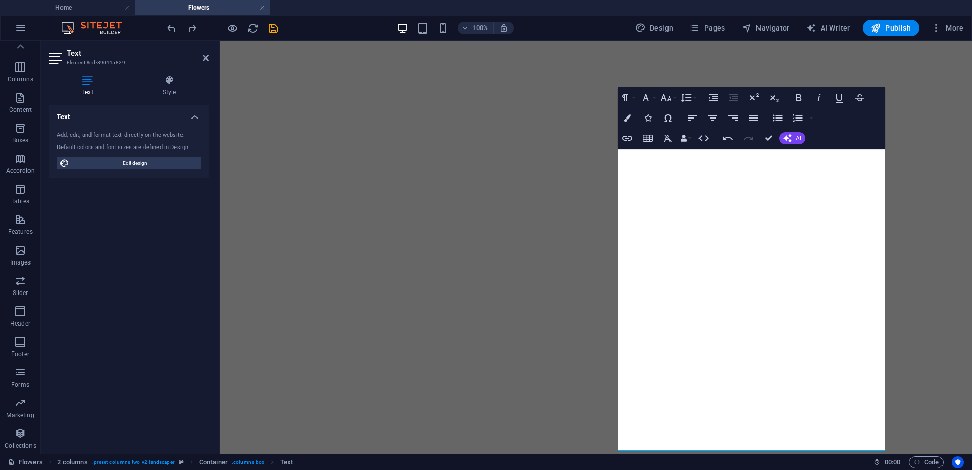
select select "500"
select select "px"
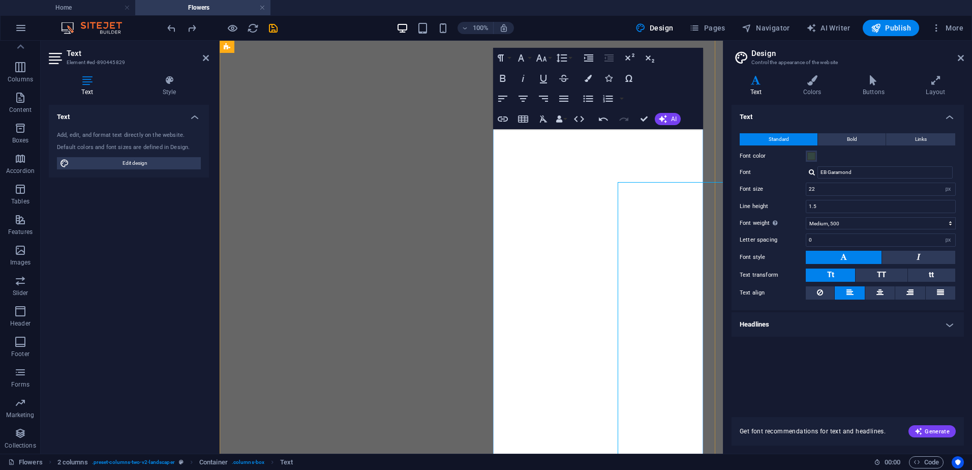
scroll to position [657, 0]
click at [872, 186] on input "22" at bounding box center [880, 189] width 149 height 12
type input "2"
click at [823, 192] on input "18" at bounding box center [880, 189] width 149 height 12
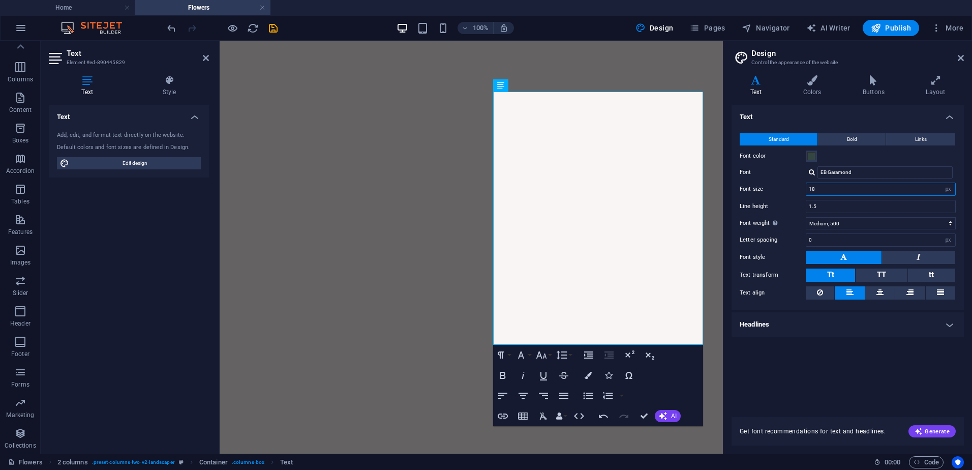
scroll to position [655, 0]
type input "18"
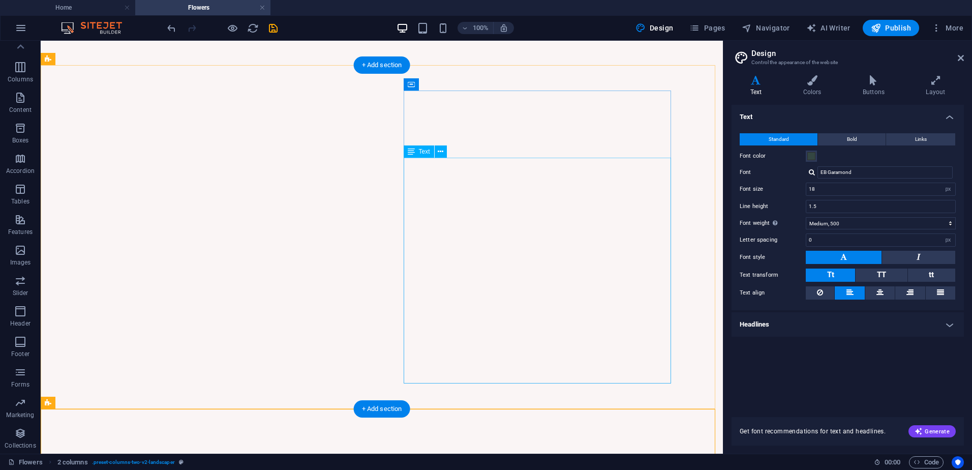
scroll to position [689, 0]
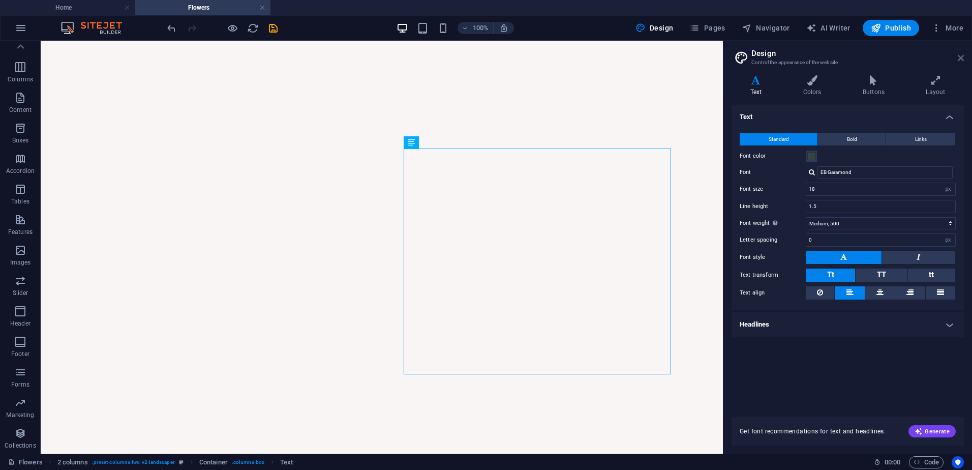
drag, startPoint x: 918, startPoint y: 14, endPoint x: 959, endPoint y: 54, distance: 57.2
click at [959, 54] on icon at bounding box center [961, 58] width 6 height 8
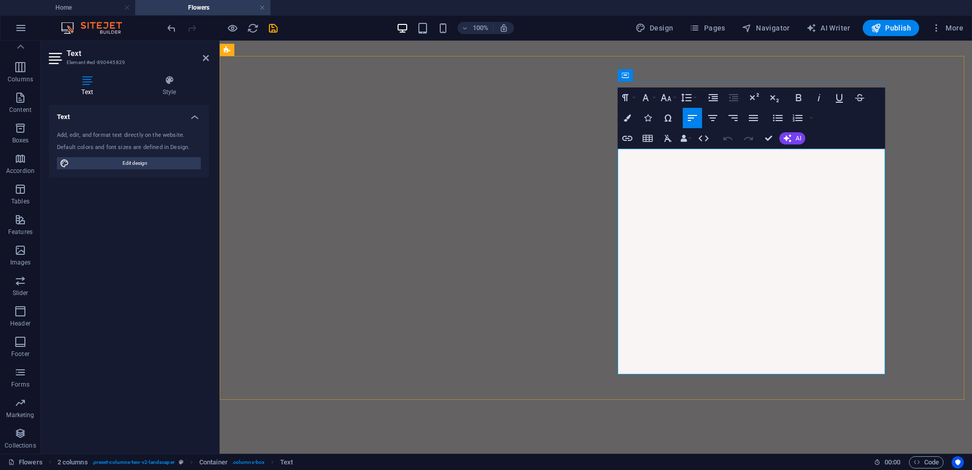
drag, startPoint x: 821, startPoint y: 268, endPoint x: 755, endPoint y: 287, distance: 68.6
drag, startPoint x: 768, startPoint y: 327, endPoint x: 774, endPoint y: 312, distance: 16.4
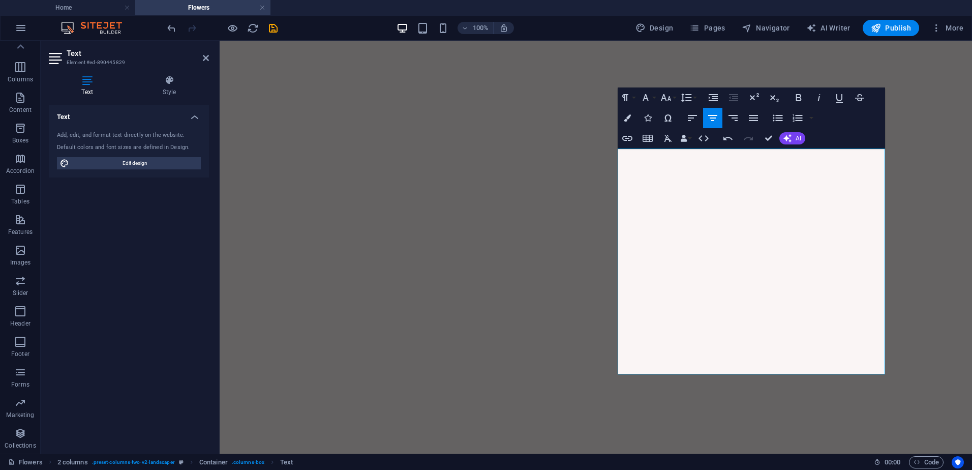
scroll to position [1050, 0]
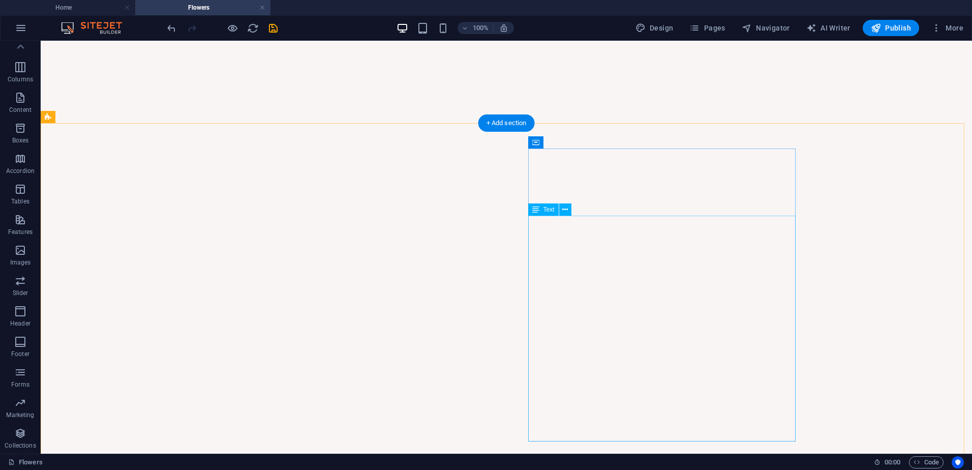
scroll to position [703, 0]
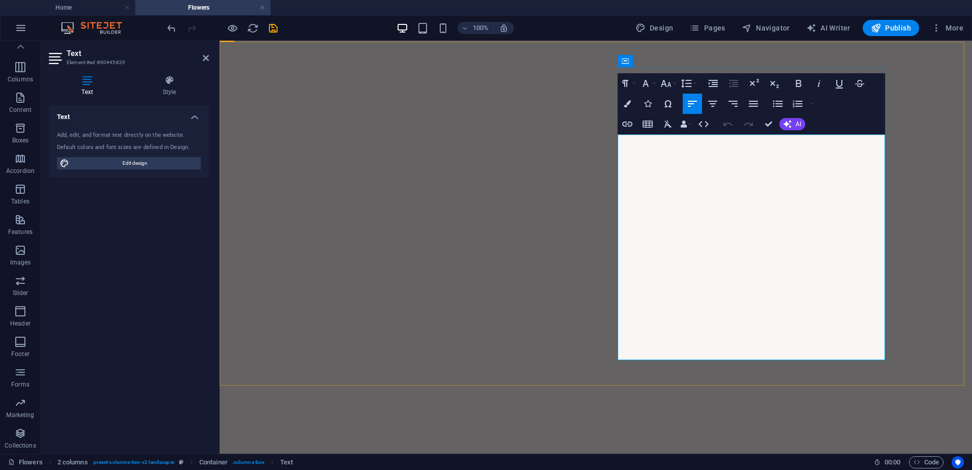
drag, startPoint x: 731, startPoint y: 143, endPoint x: 618, endPoint y: 145, distance: 112.4
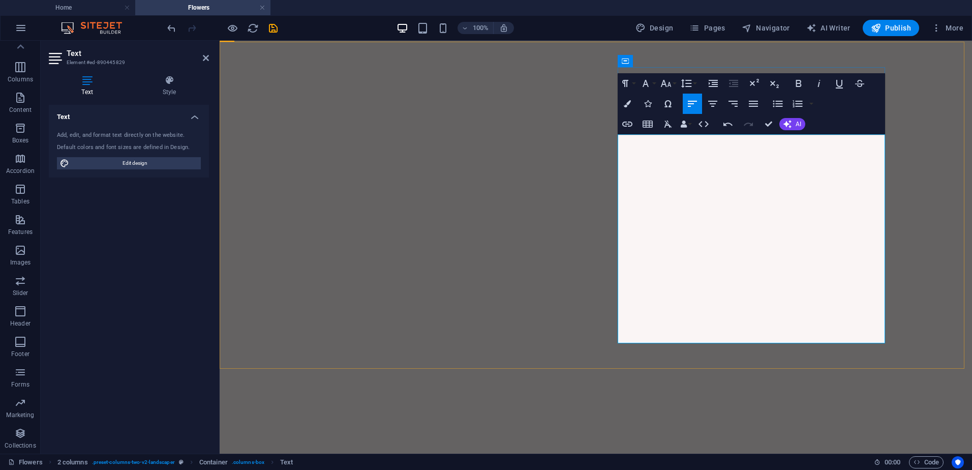
drag, startPoint x: 673, startPoint y: 145, endPoint x: 804, endPoint y: 146, distance: 131.7
drag, startPoint x: 798, startPoint y: 144, endPoint x: 692, endPoint y: 144, distance: 106.3
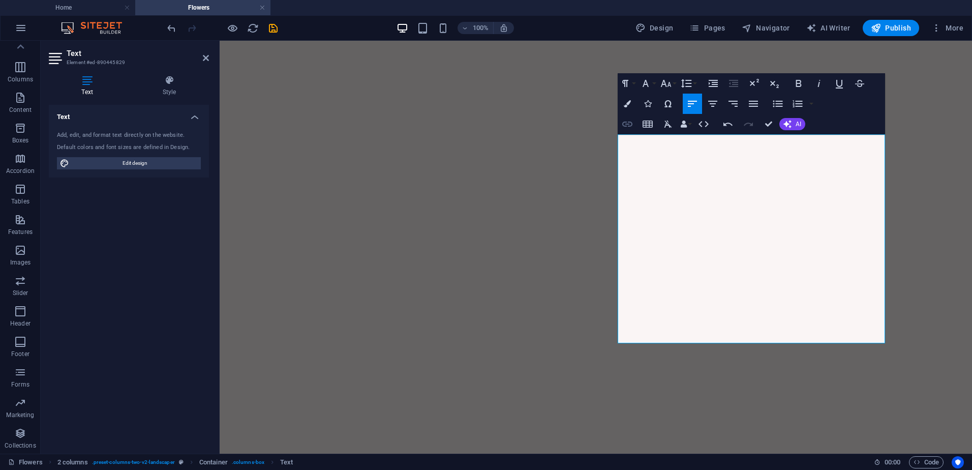
click at [632, 125] on icon "button" at bounding box center [627, 124] width 10 height 5
